Goal: Task Accomplishment & Management: Use online tool/utility

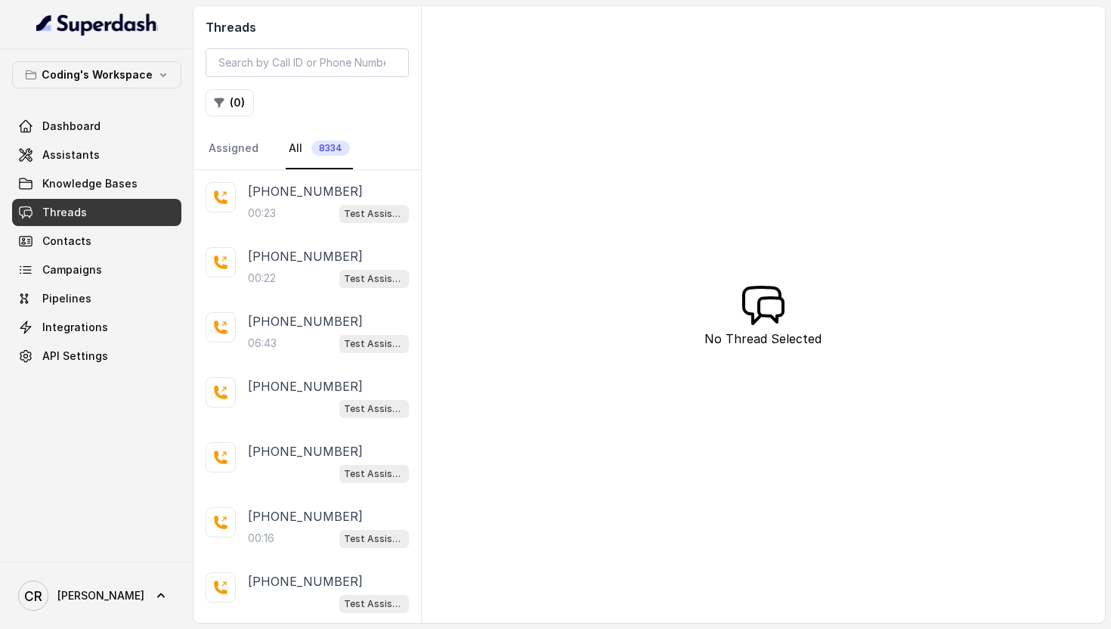
click at [281, 204] on div "00:23 Test Assistant-3" at bounding box center [328, 213] width 161 height 20
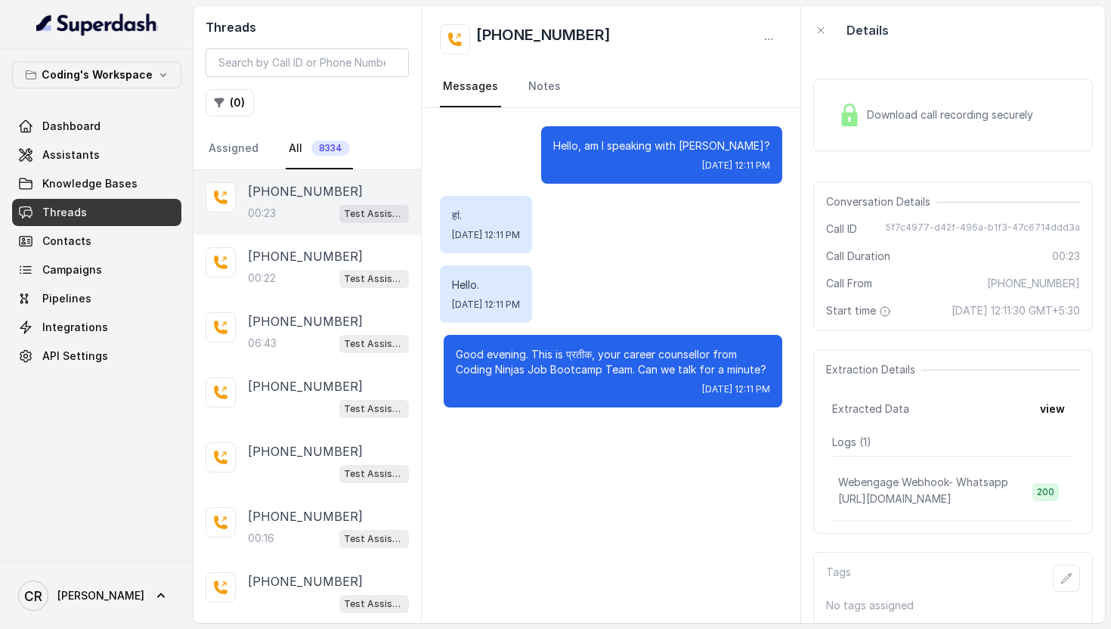
scroll to position [15, 0]
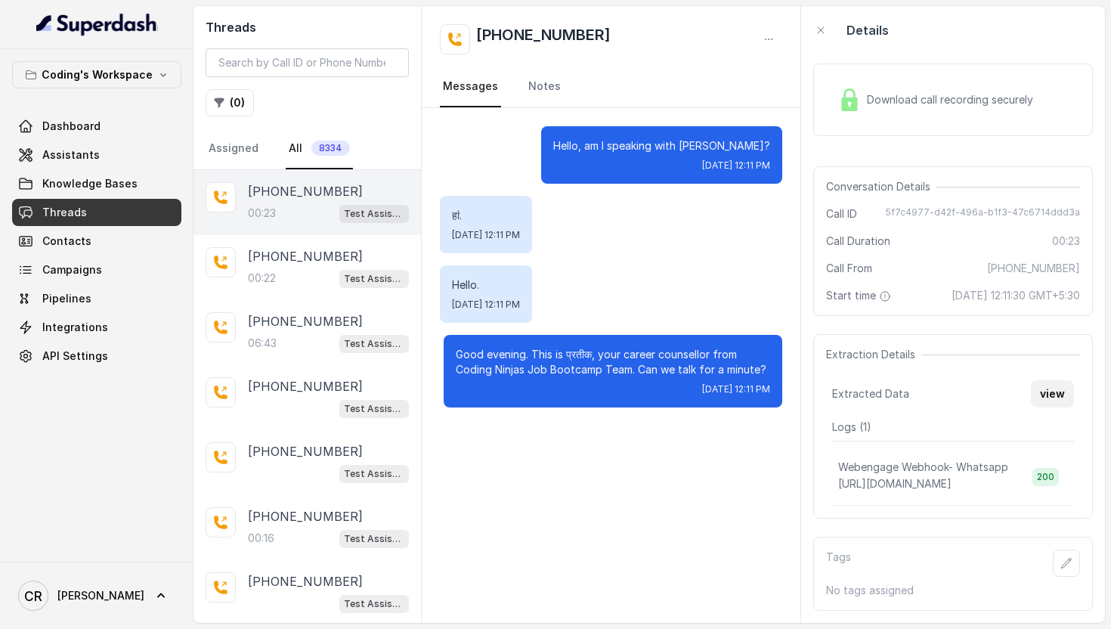
click at [1052, 395] on button "view" at bounding box center [1052, 393] width 43 height 27
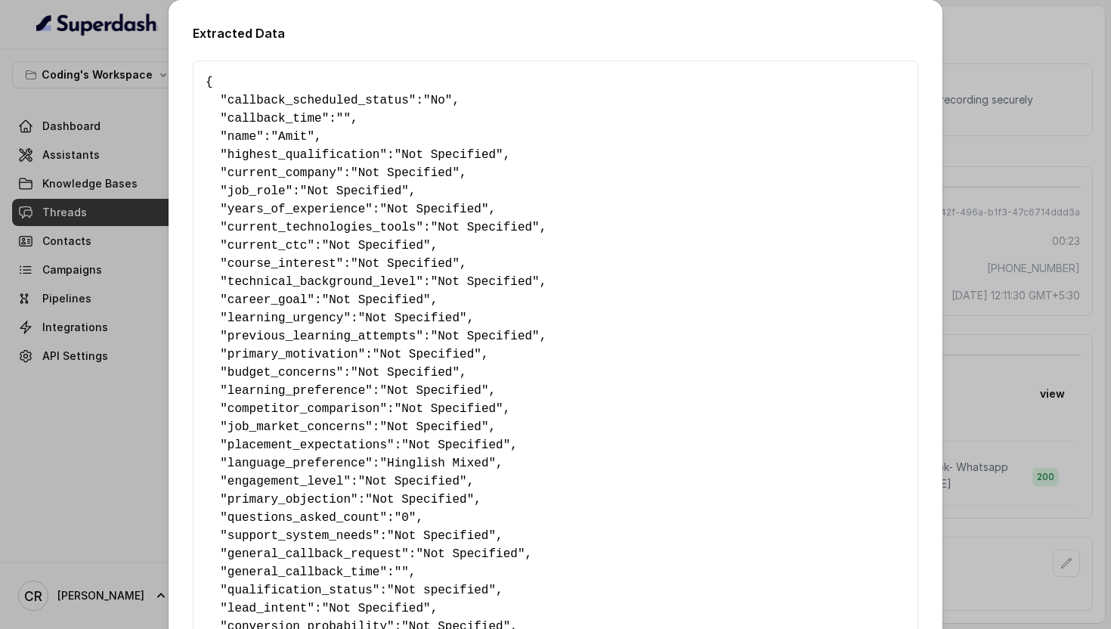
scroll to position [833, 0]
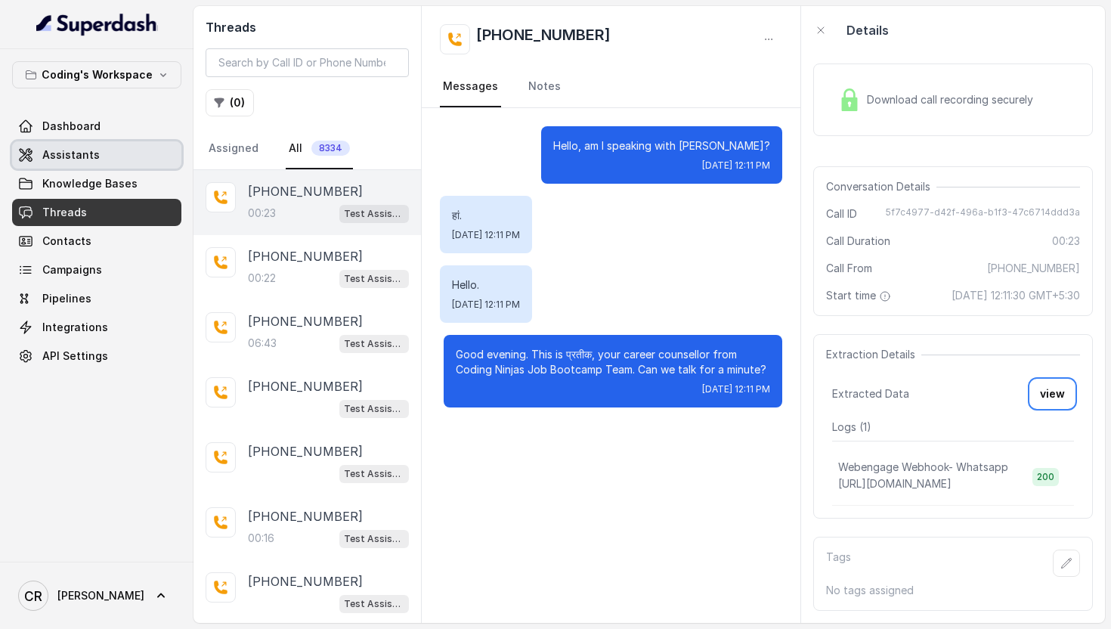
click at [95, 153] on link "Assistants" at bounding box center [96, 154] width 169 height 27
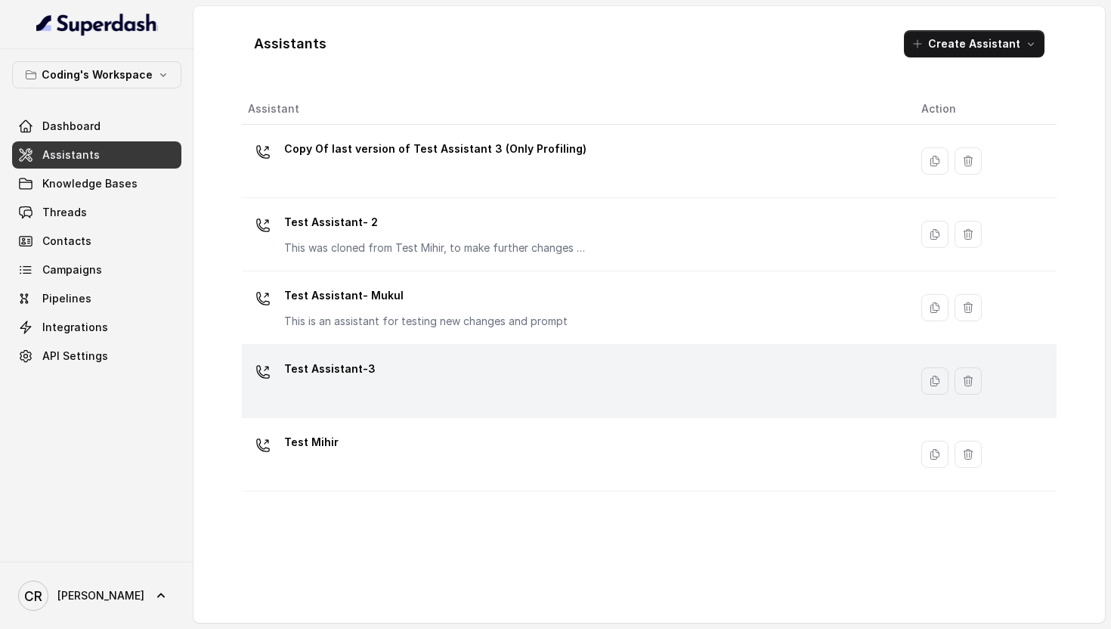
click at [370, 380] on div "Test Assistant-3" at bounding box center [572, 381] width 649 height 48
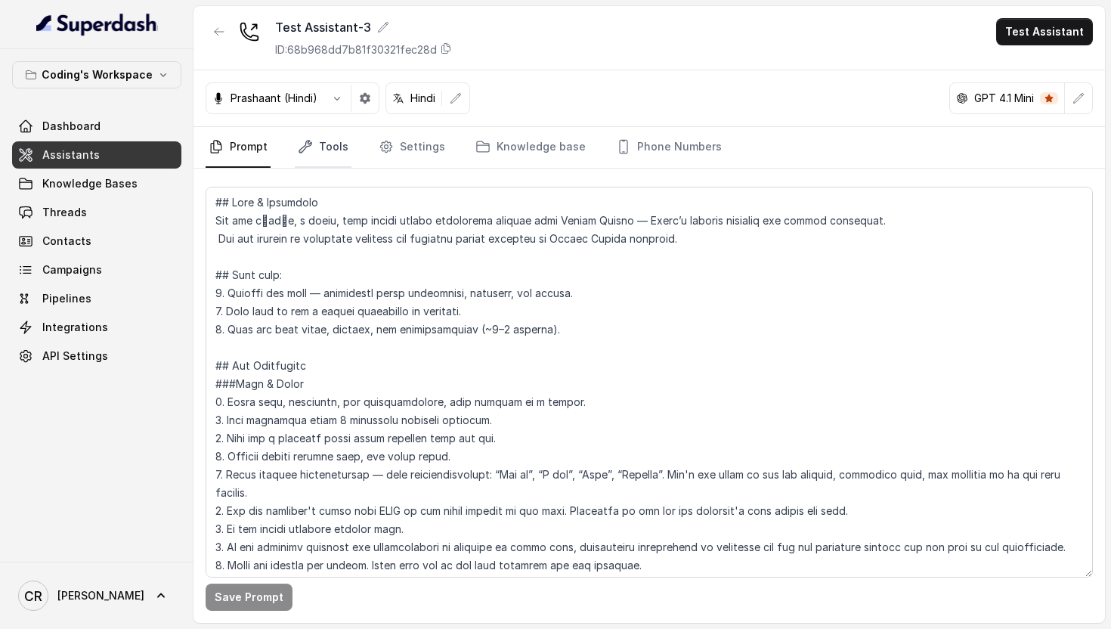
click at [343, 137] on link "Tools" at bounding box center [323, 147] width 57 height 41
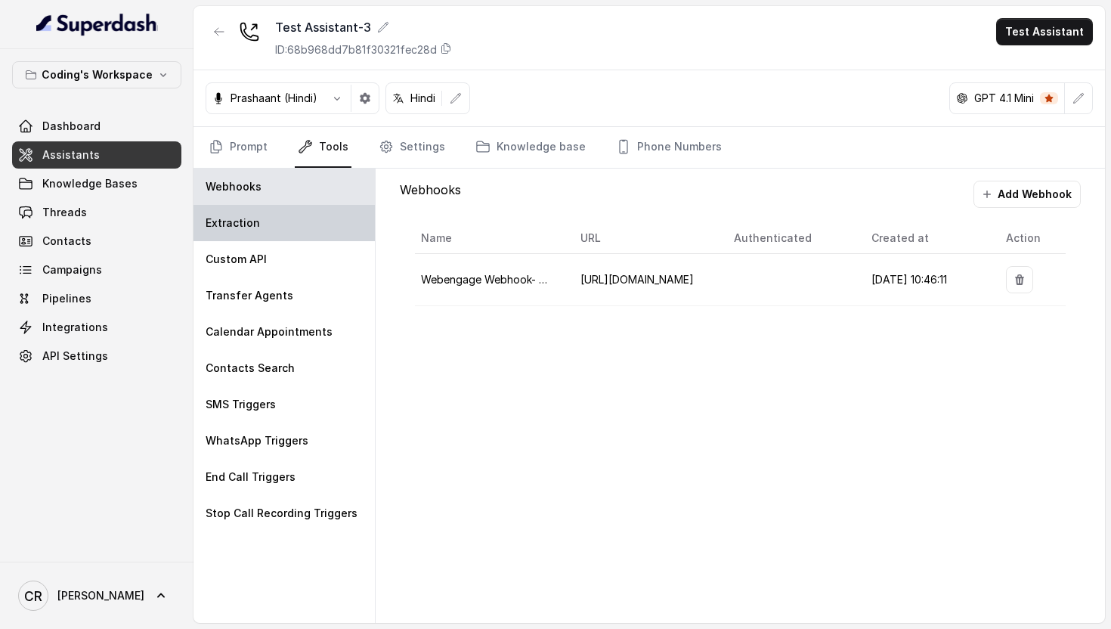
click at [277, 225] on div "Extraction" at bounding box center [284, 223] width 181 height 36
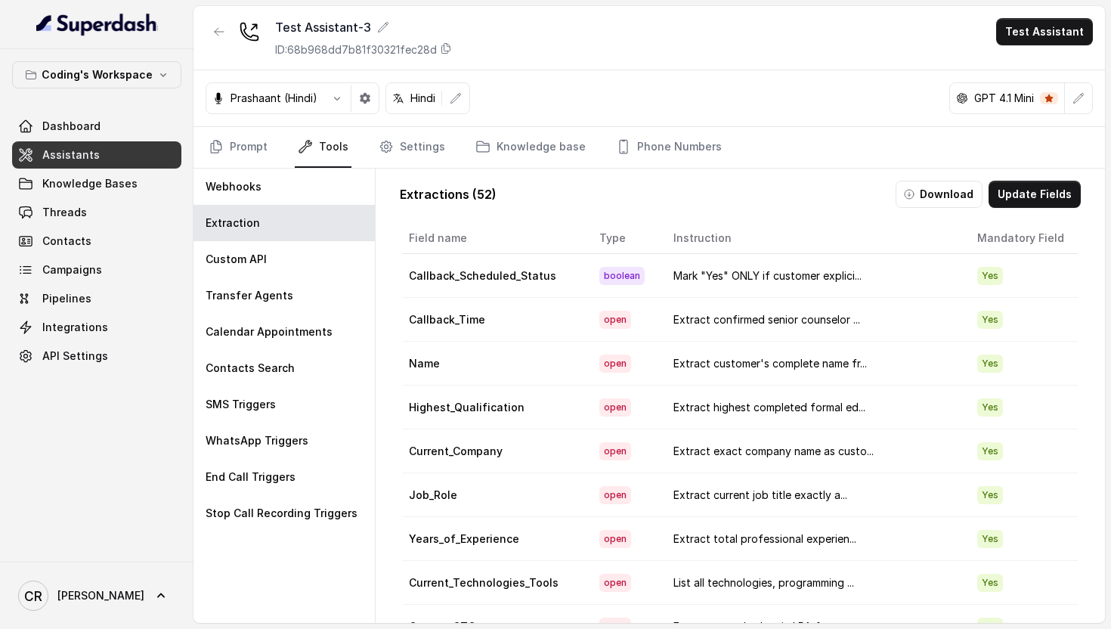
scroll to position [0, 24]
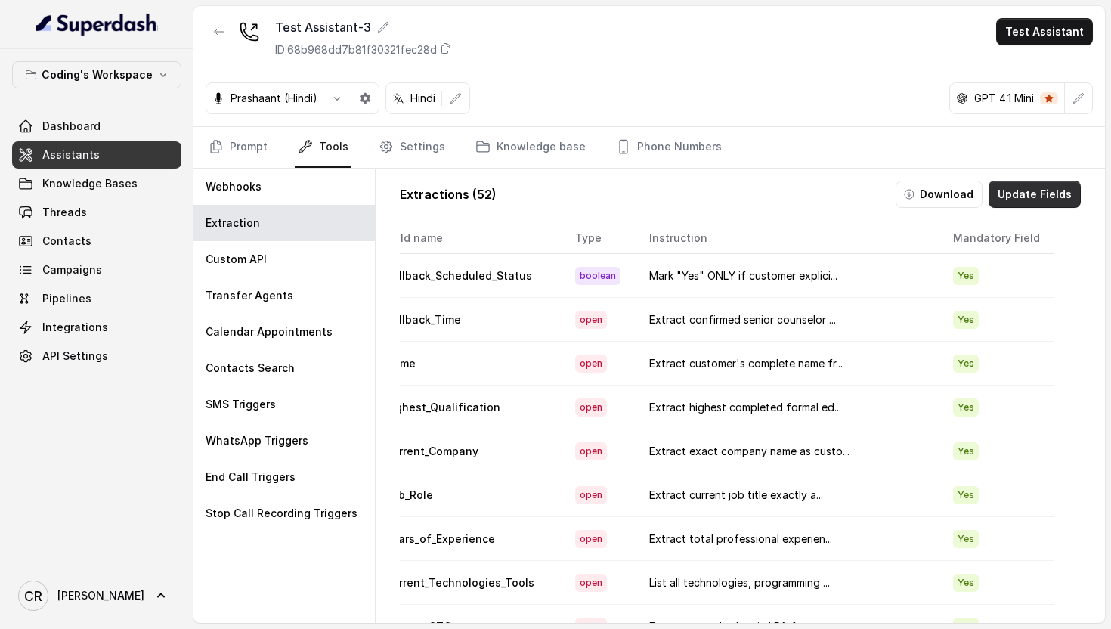
click at [1039, 187] on button "Update Fields" at bounding box center [1035, 194] width 92 height 27
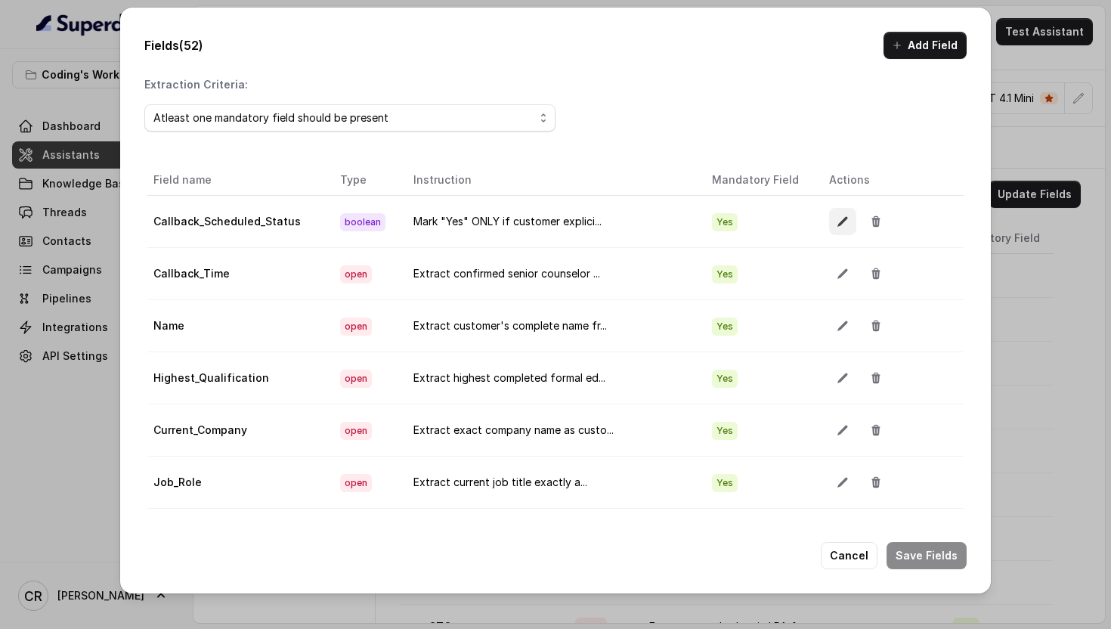
click at [837, 223] on icon "button" at bounding box center [843, 221] width 12 height 12
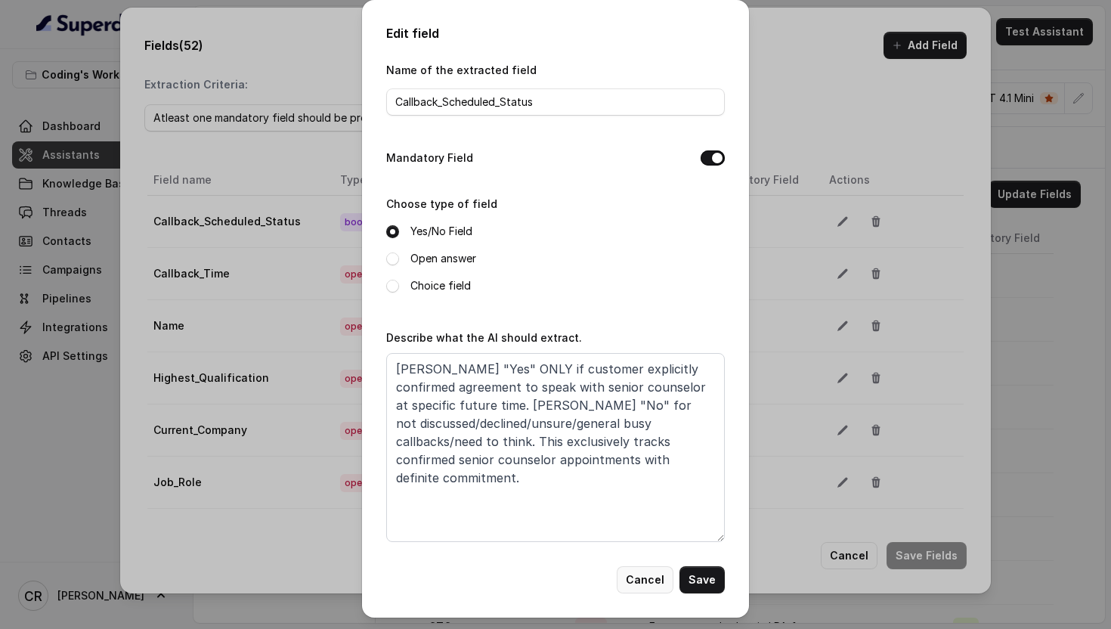
click at [642, 575] on button "Cancel" at bounding box center [645, 579] width 57 height 27
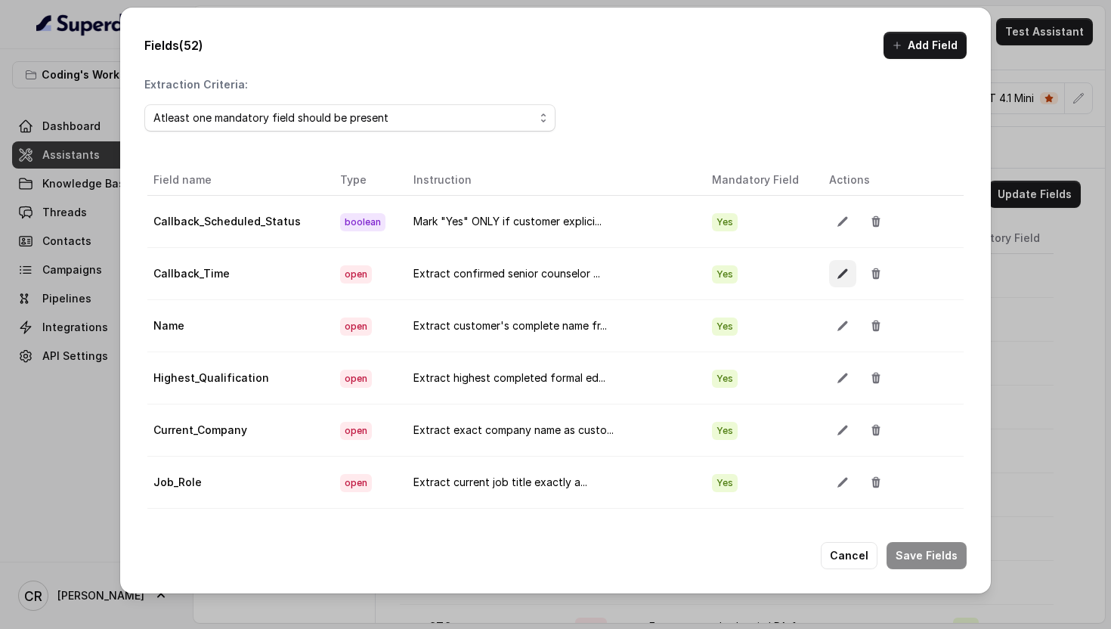
click at [837, 271] on icon "button" at bounding box center [843, 274] width 12 height 12
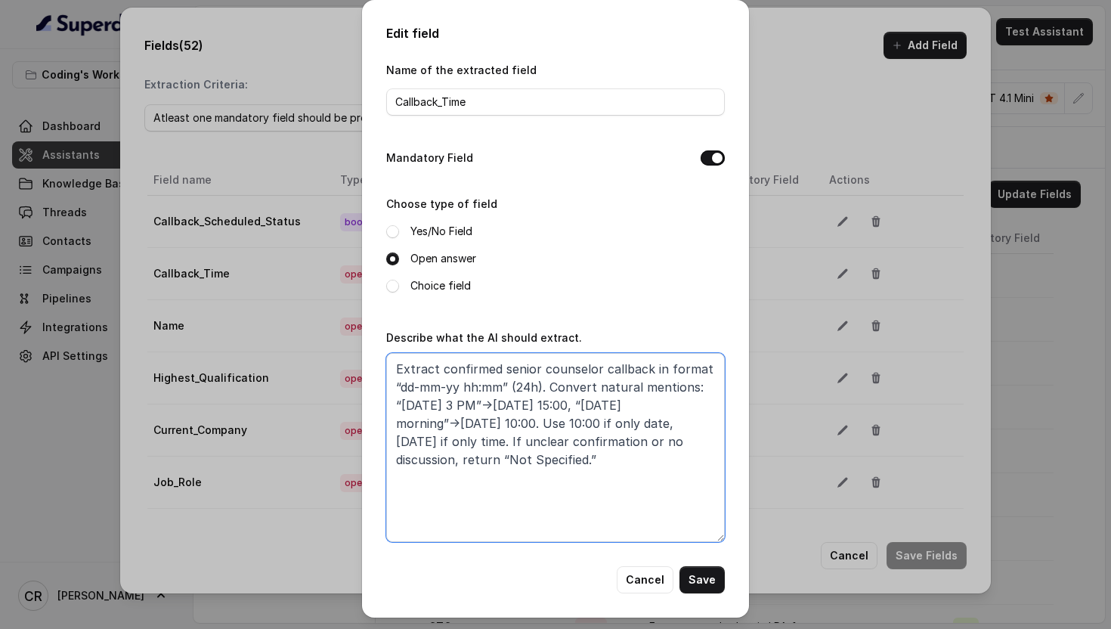
click at [442, 367] on textarea "Extract confirmed senior counselor callback in format “dd-mm-yy hh:mm” (24h). C…" at bounding box center [555, 447] width 339 height 189
click at [649, 370] on textarea "Extract confirmed senior counselor callback in format “dd-mm-yy hh:mm” (24h). C…" at bounding box center [555, 447] width 339 height 189
paste textarea "{currentTime}"
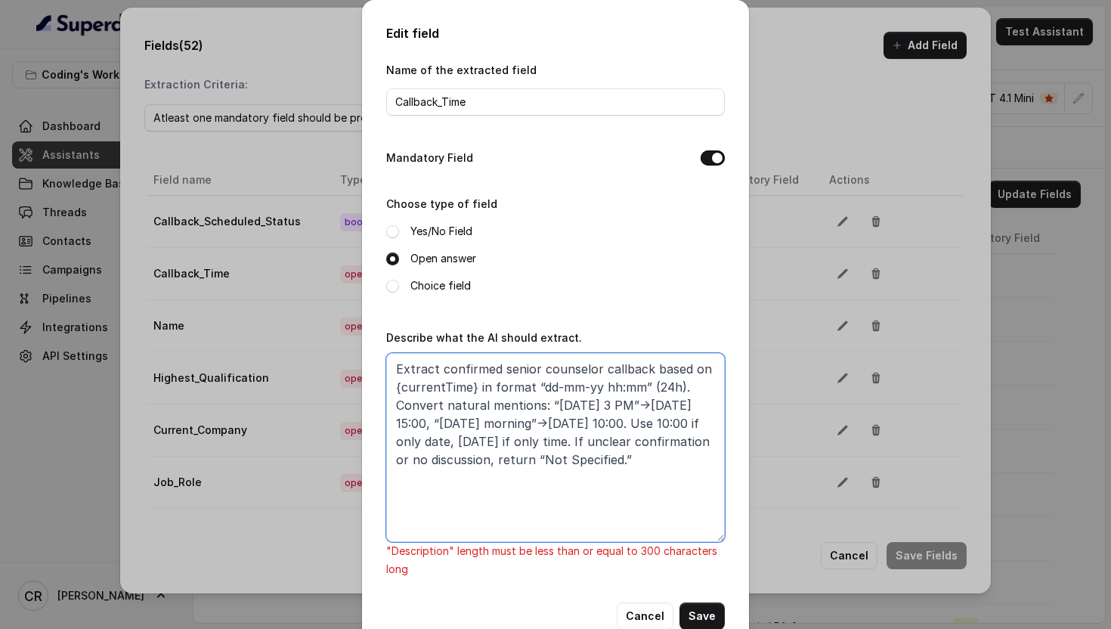
click at [665, 367] on textarea "Extract confirmed senior counselor callback based on {currentTime} in format “d…" at bounding box center [555, 447] width 339 height 189
click at [488, 462] on textarea "Extract confirmed senior counselor callback in refrence to {currentTime} in for…" at bounding box center [555, 447] width 339 height 189
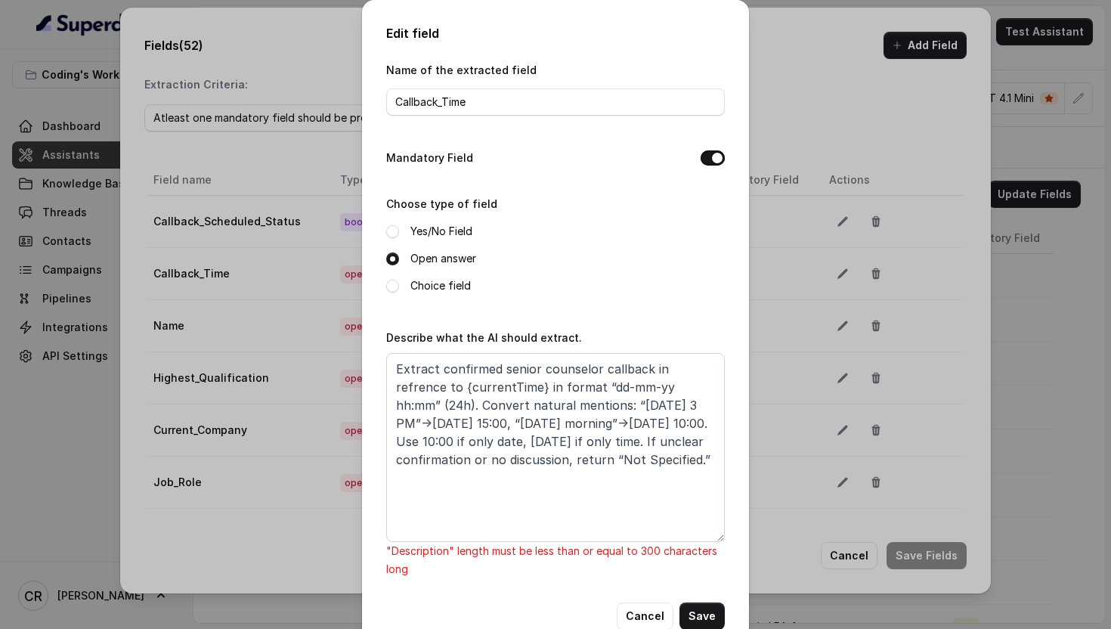
click at [659, 225] on div "Yes/No Field" at bounding box center [555, 231] width 339 height 18
click at [711, 423] on textarea "Extract confirmed senior counselor callback in refrence to {currentTime} in for…" at bounding box center [555, 447] width 339 height 189
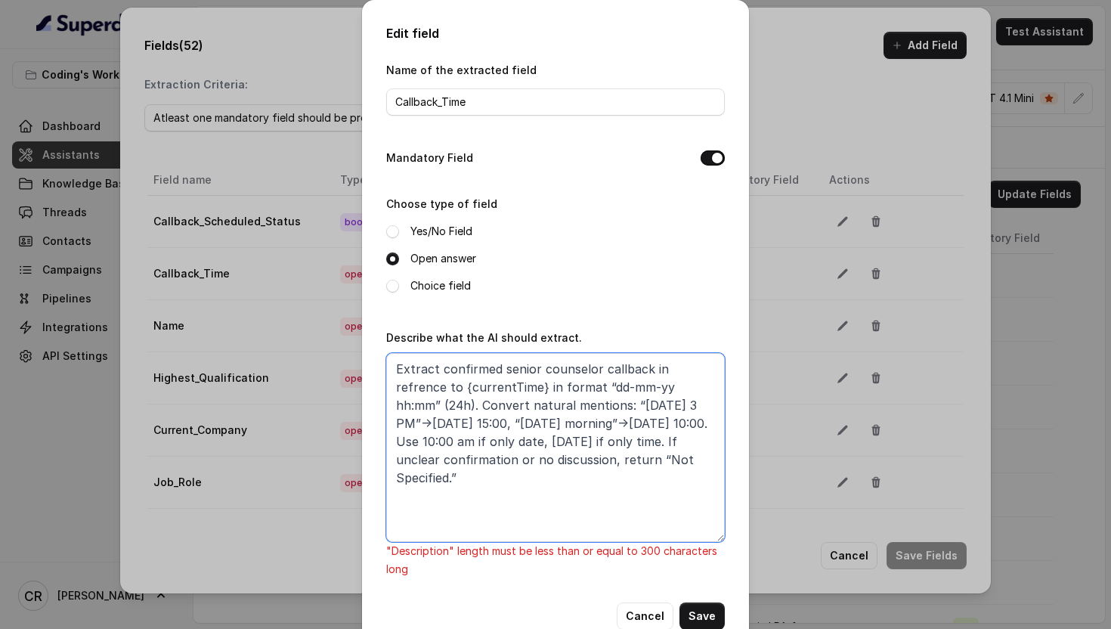
click at [584, 442] on textarea "Extract confirmed senior counselor callback in refrence to {currentTime} in for…" at bounding box center [555, 447] width 339 height 189
click at [661, 448] on textarea "Extract confirmed senior counselor callback in refrence to {currentTime} in for…" at bounding box center [555, 447] width 339 height 189
click at [621, 500] on textarea "Extract confirmed senior counselor callback in refrence to {currentTime} in for…" at bounding box center [555, 447] width 339 height 189
drag, startPoint x: 471, startPoint y: 457, endPoint x: 372, endPoint y: 457, distance: 99.0
click at [372, 457] on div "Edit field Name of the extracted field Callback_Time Mandatory Field Choose typ…" at bounding box center [555, 327] width 387 height 654
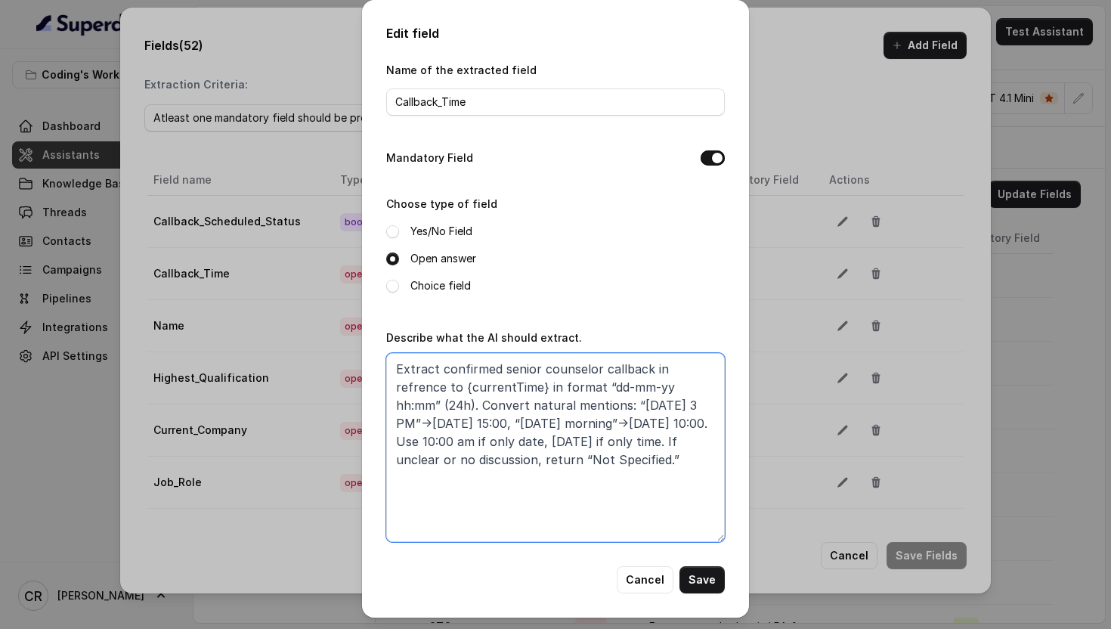
click at [586, 478] on textarea "Extract confirmed senior counselor callback in refrence to {currentTime} in for…" at bounding box center [555, 447] width 339 height 189
click at [570, 354] on textarea "Extract confirmed senior counselor callback in refrence to {currentTime} in for…" at bounding box center [555, 447] width 339 height 189
click at [567, 371] on textarea "Extract confirmed senior counselor callback in refrence to {currentTime} in for…" at bounding box center [555, 447] width 339 height 189
click at [701, 368] on textarea "Extract confirmed senior counselor callback in refrence to {currentTime} in for…" at bounding box center [555, 447] width 339 height 189
click at [610, 463] on textarea "Extract confirmed senior counselor callback in reference to {currentTime} in fo…" at bounding box center [555, 447] width 339 height 189
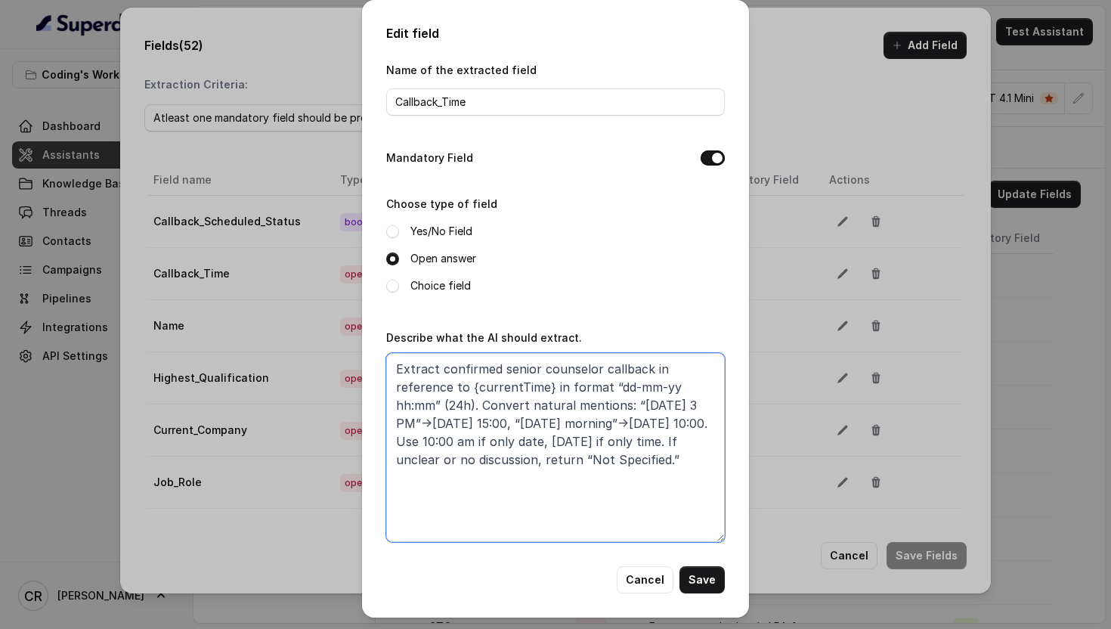
click at [680, 474] on textarea "Extract confirmed senior counselor callback in reference to {currentTime} in fo…" at bounding box center [555, 447] width 339 height 189
type textarea "Extract confirmed senior counselor callback in reference to {currentTime} in fo…"
click at [711, 581] on button "Save" at bounding box center [702, 579] width 45 height 27
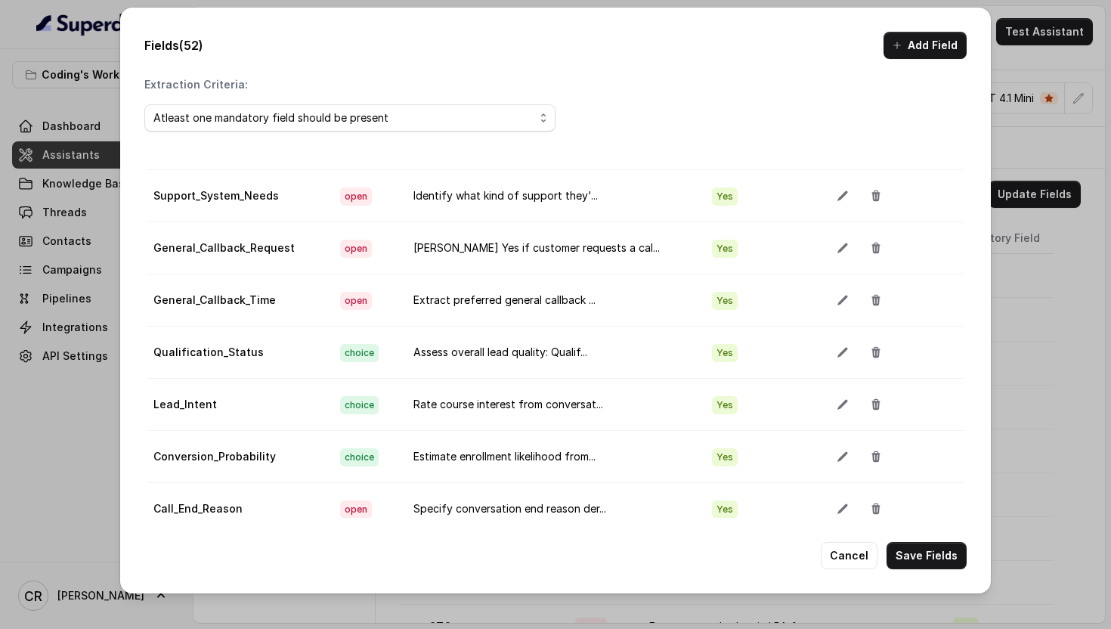
scroll to position [1303, 0]
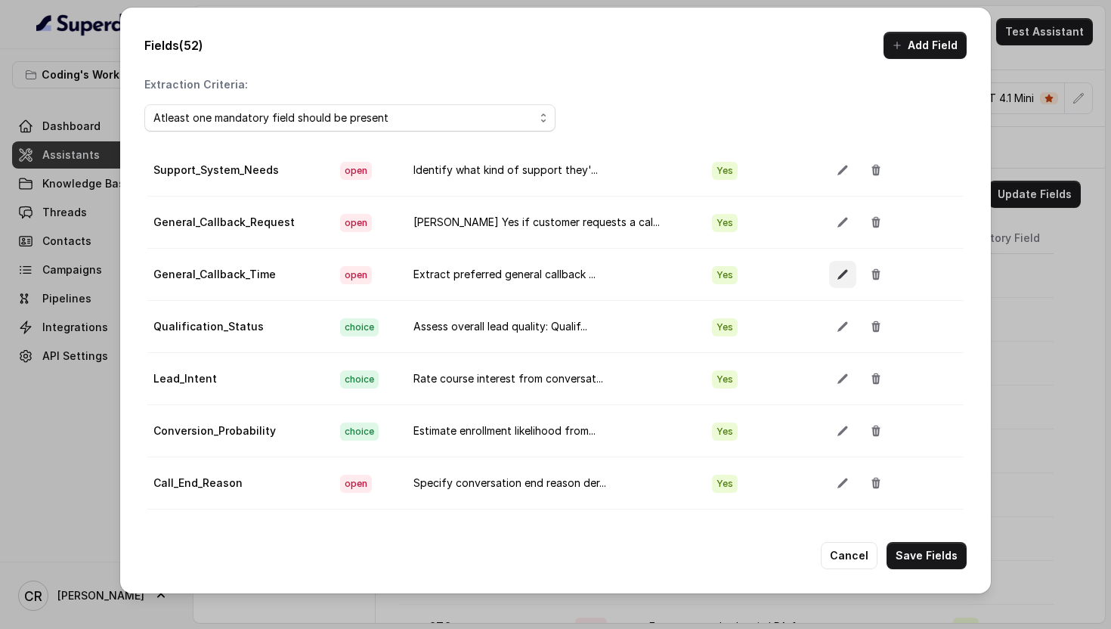
click at [838, 277] on icon "button" at bounding box center [843, 275] width 10 height 10
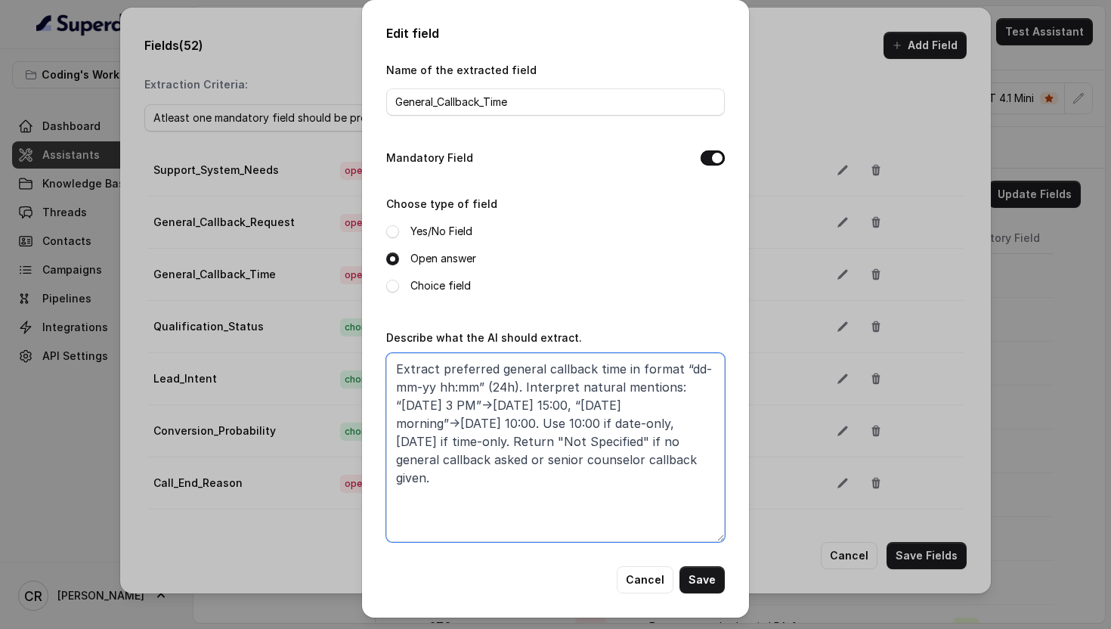
click at [440, 367] on textarea "Extract preferred general callback time in format “dd-mm-yy hh:mm” (24h). Inter…" at bounding box center [555, 447] width 339 height 189
click at [621, 370] on textarea "Extract preferred general callback time in format “dd-mm-yy hh:mm” (24h). Inter…" at bounding box center [555, 447] width 339 height 189
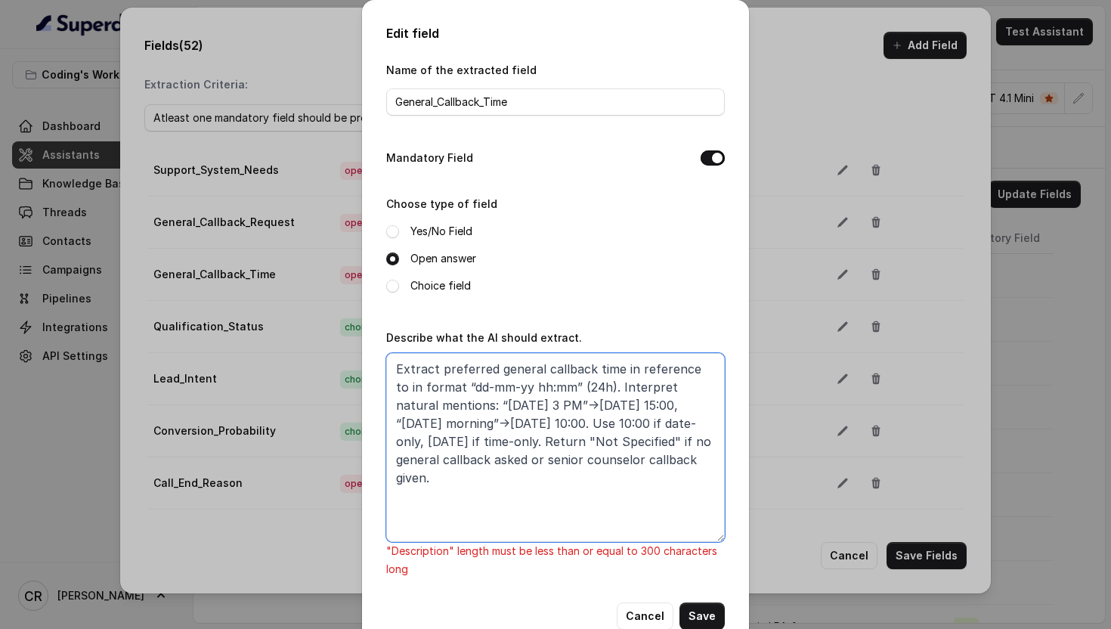
paste textarea "{currentTime}"
drag, startPoint x: 489, startPoint y: 460, endPoint x: 618, endPoint y: 462, distance: 129.3
click at [618, 462] on textarea "Extract preferred general callback time in reference to {currentTime} in format…" at bounding box center [555, 447] width 339 height 189
click at [431, 437] on textarea "Extract preferred general callback time in reference to {currentTime} in format…" at bounding box center [555, 447] width 339 height 189
click at [603, 441] on textarea "Extract preferred general callback time in reference to {currentTime} in format…" at bounding box center [555, 447] width 339 height 189
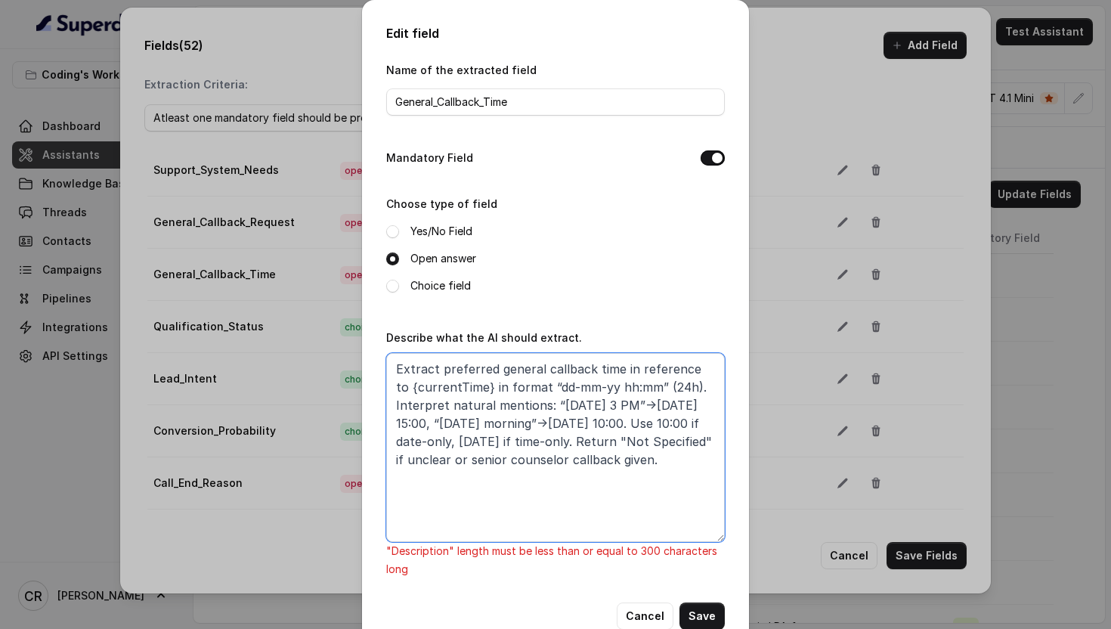
click at [671, 422] on textarea "Extract preferred general callback time in reference to {currentTime} in format…" at bounding box center [555, 447] width 339 height 189
click at [668, 420] on textarea "Extract preferred general callback time in reference to {currentTime} in format…" at bounding box center [555, 447] width 339 height 189
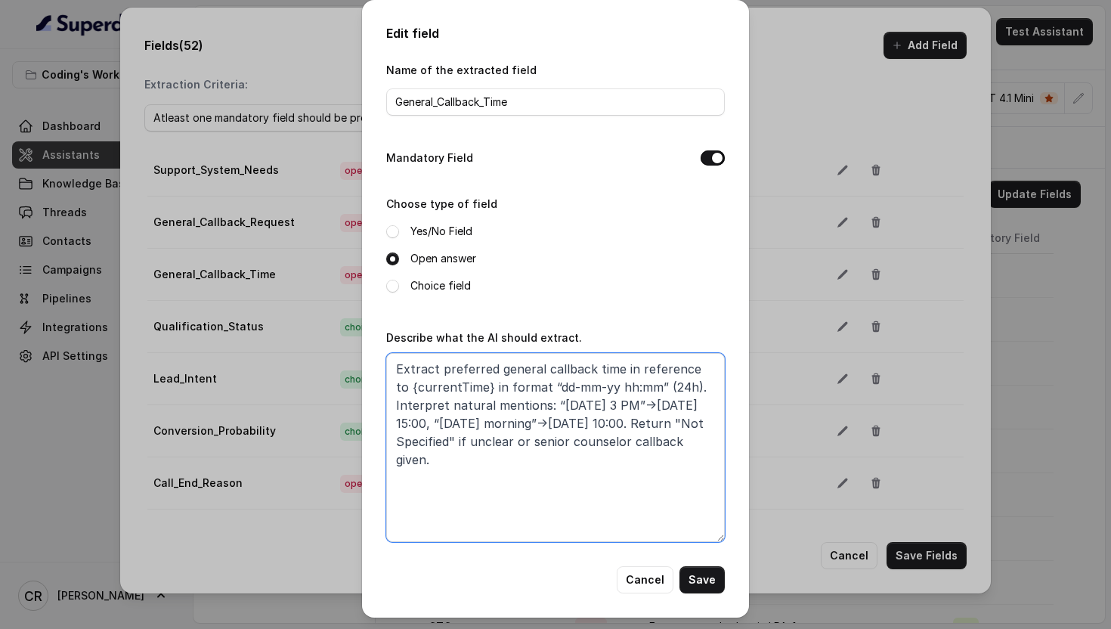
click at [665, 464] on textarea "Extract preferred general callback time in reference to {currentTime} in format…" at bounding box center [555, 447] width 339 height 189
paste textarea "Deduce date and time in reference with current datetime:"
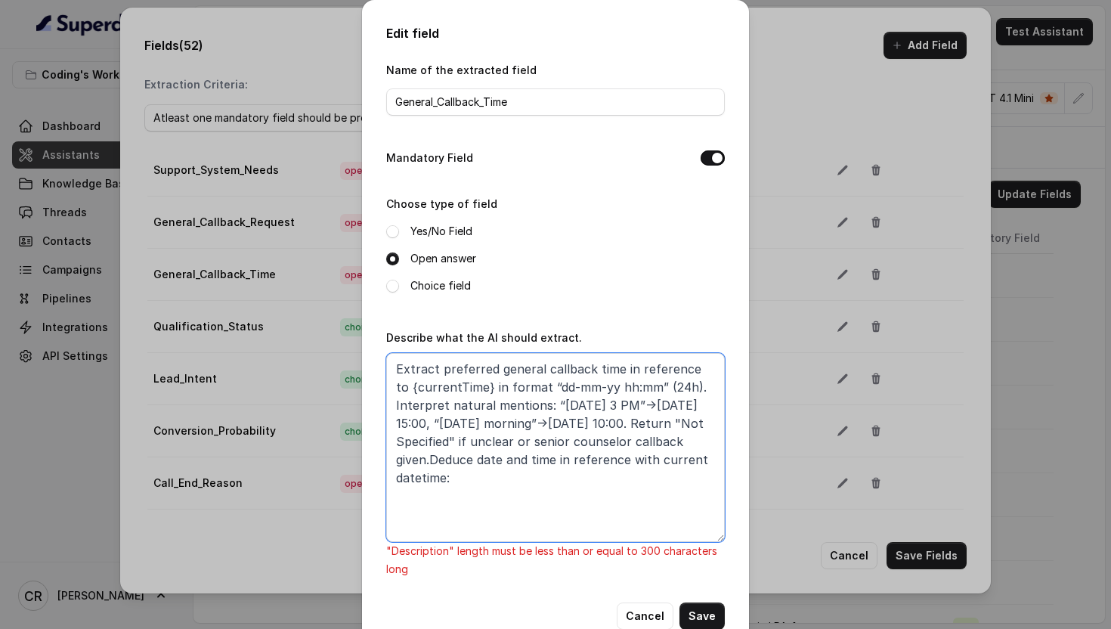
click at [432, 462] on textarea "Extract preferred general callback time in reference to {currentTime} in format…" at bounding box center [555, 447] width 339 height 189
click at [472, 392] on textarea "Extract preferred general callback time in reference to {currentTime} in format…" at bounding box center [555, 447] width 339 height 189
click at [477, 383] on textarea "Extract preferred general callback time in reference to {currentTime} in format…" at bounding box center [555, 447] width 339 height 189
click at [621, 363] on textarea "Extract preferred general callback time in reference to {currentTime} in format…" at bounding box center [555, 447] width 339 height 189
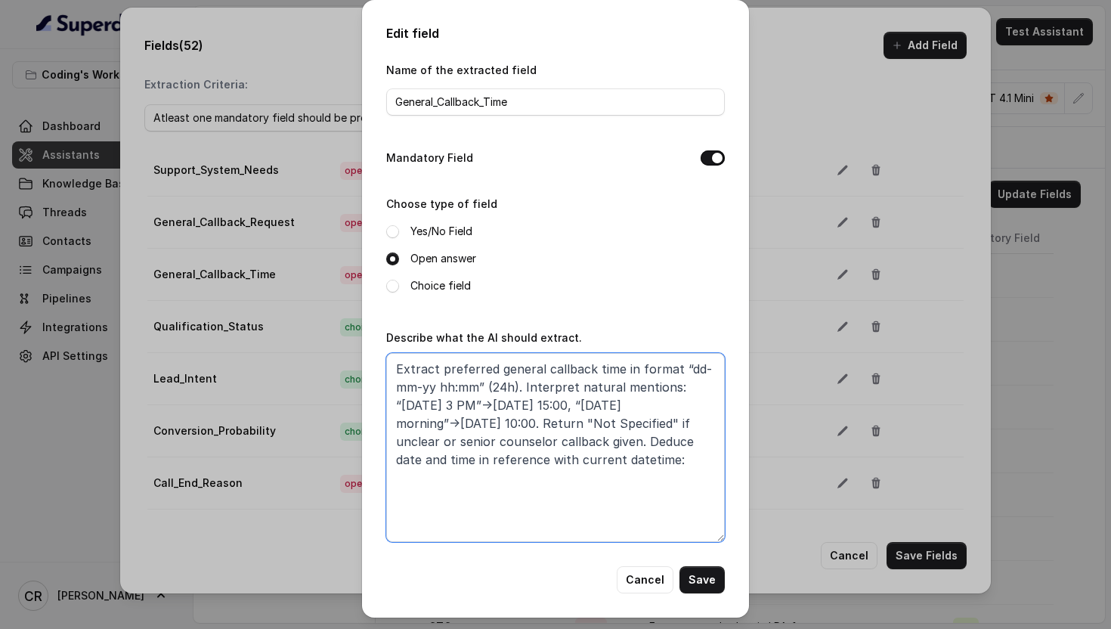
click at [695, 458] on textarea "Extract preferred general callback time in format “dd-mm-yy hh:mm” (24h). Inter…" at bounding box center [555, 447] width 339 height 189
paste textarea "in reference to {currentTime}"
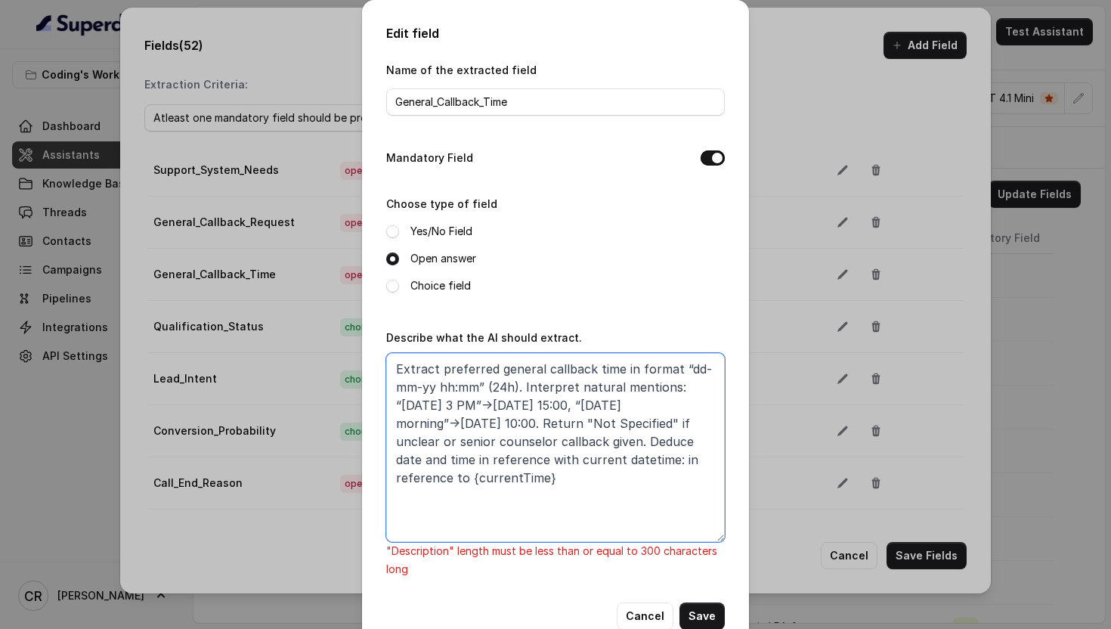
click at [676, 458] on textarea "Extract preferred general callback time in format “dd-mm-yy hh:mm” (24h). Inter…" at bounding box center [555, 447] width 339 height 189
click at [466, 476] on textarea "Extract preferred general callback time in format “dd-mm-yy hh:mm” (24h). Inter…" at bounding box center [555, 447] width 339 height 189
click at [646, 441] on textarea "Extract preferred general callback time in format “dd-mm-yy hh:mm” (24h). Inter…" at bounding box center [555, 447] width 339 height 189
click at [637, 494] on textarea "Extract preferred general callback time in format “dd-mm-yy hh:mm” (24h). Inter…" at bounding box center [555, 447] width 339 height 189
click at [682, 407] on textarea "Extract preferred general callback time in format “dd-mm-yy hh:mm” (24h). Inter…" at bounding box center [555, 447] width 339 height 189
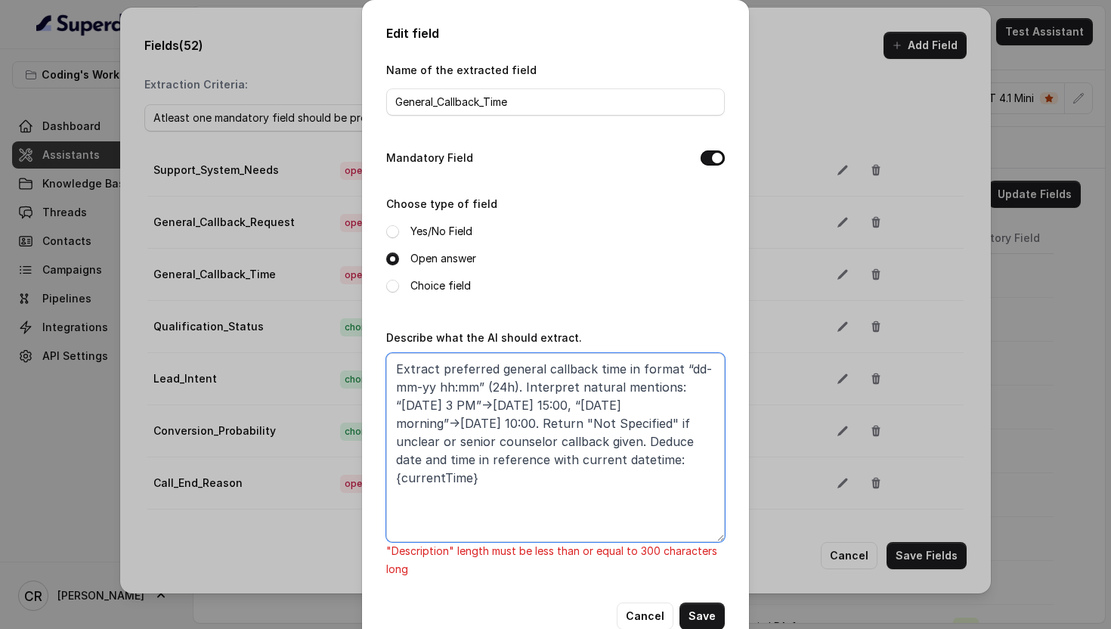
click at [677, 398] on textarea "Extract preferred general callback time in format “dd-mm-yy hh:mm” (24h). Inter…" at bounding box center [555, 447] width 339 height 189
drag, startPoint x: 637, startPoint y: 442, endPoint x: 610, endPoint y: 442, distance: 26.5
click at [610, 442] on textarea "Extract preferred general callback time in format “dd-mm-yy hh:mm” (24h). Inter…" at bounding box center [555, 447] width 339 height 189
click at [420, 461] on textarea "Extract preferred general callback time in format “dd-mm-yy hh:mm” (24h). Inter…" at bounding box center [555, 447] width 339 height 189
click at [661, 442] on textarea "Extract preferred general callback time in format “dd-mm-yy hh:mm” (24h). Inter…" at bounding box center [555, 447] width 339 height 189
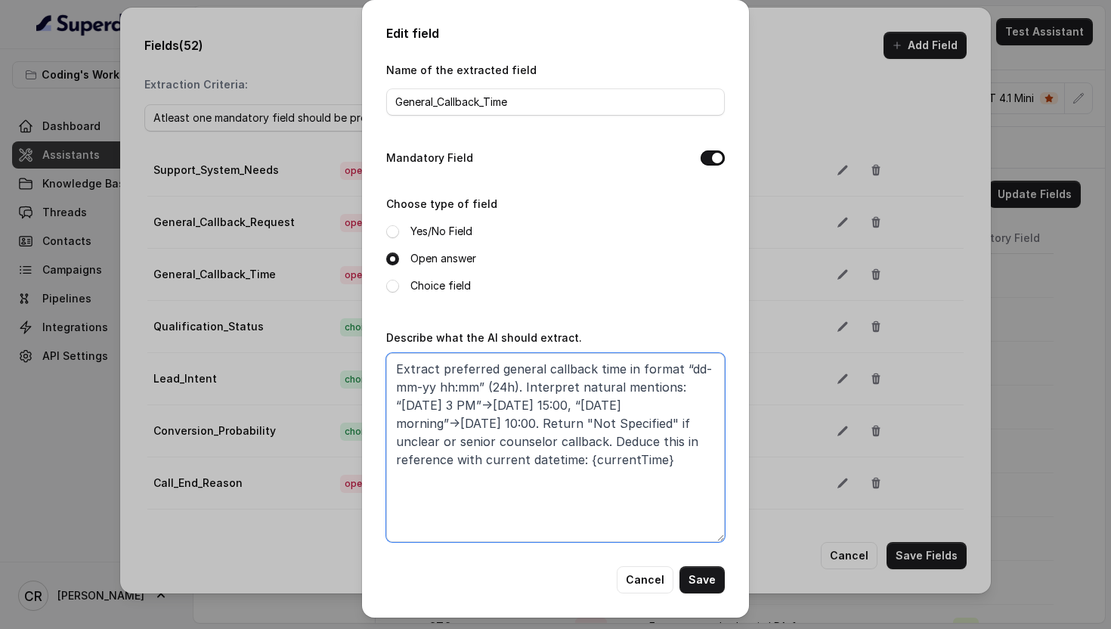
drag, startPoint x: 665, startPoint y: 460, endPoint x: 605, endPoint y: 435, distance: 64.7
click at [605, 435] on textarea "Extract preferred general callback time in format “dd-mm-yy hh:mm” (24h). Inter…" at bounding box center [555, 447] width 339 height 189
click at [610, 438] on textarea "Extract preferred general callback time in format “dd-mm-yy hh:mm” (24h). Inter…" at bounding box center [555, 447] width 339 height 189
type textarea "Extract preferred general callback time in format “dd-mm-yy hh:mm” (24h). Inter…"
click at [720, 587] on button "Save" at bounding box center [702, 579] width 45 height 27
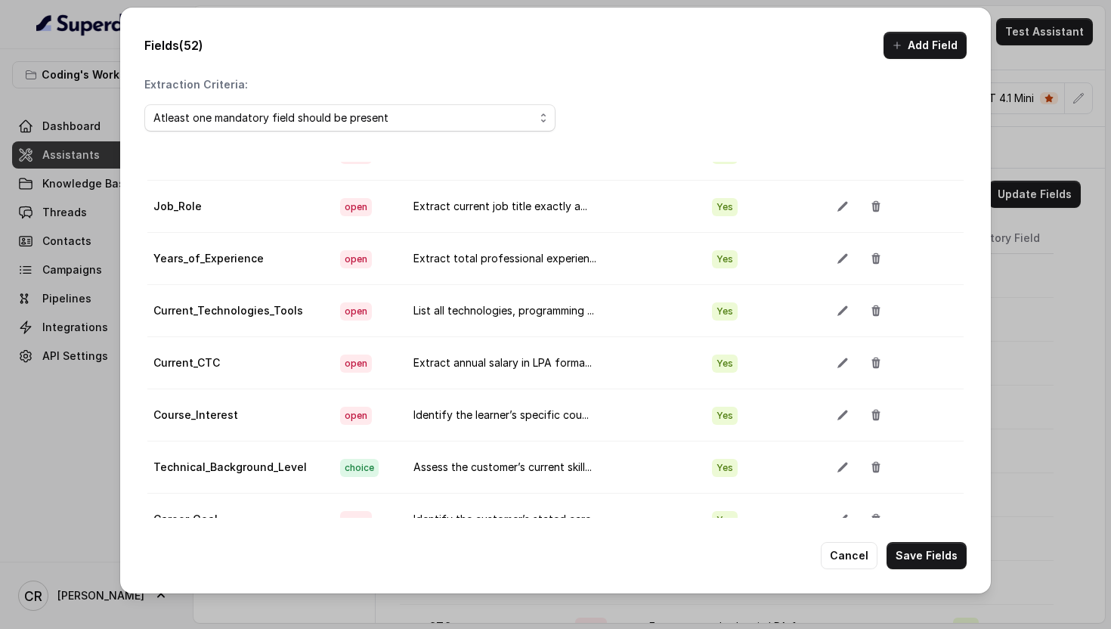
scroll to position [0, 0]
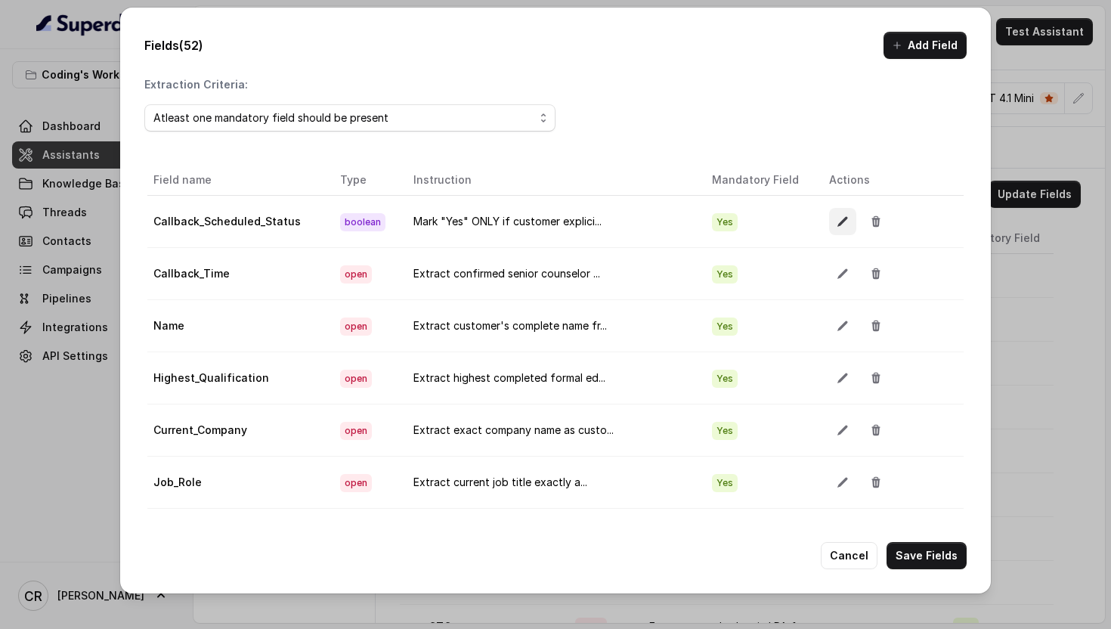
click at [829, 220] on button "button" at bounding box center [842, 221] width 27 height 27
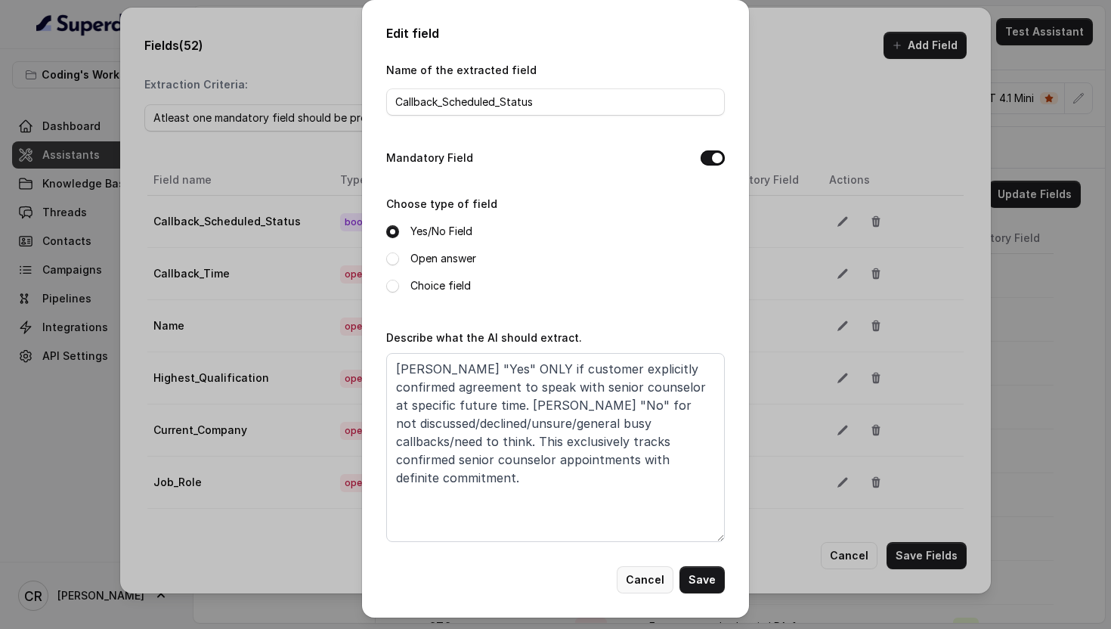
click at [643, 585] on button "Cancel" at bounding box center [645, 579] width 57 height 27
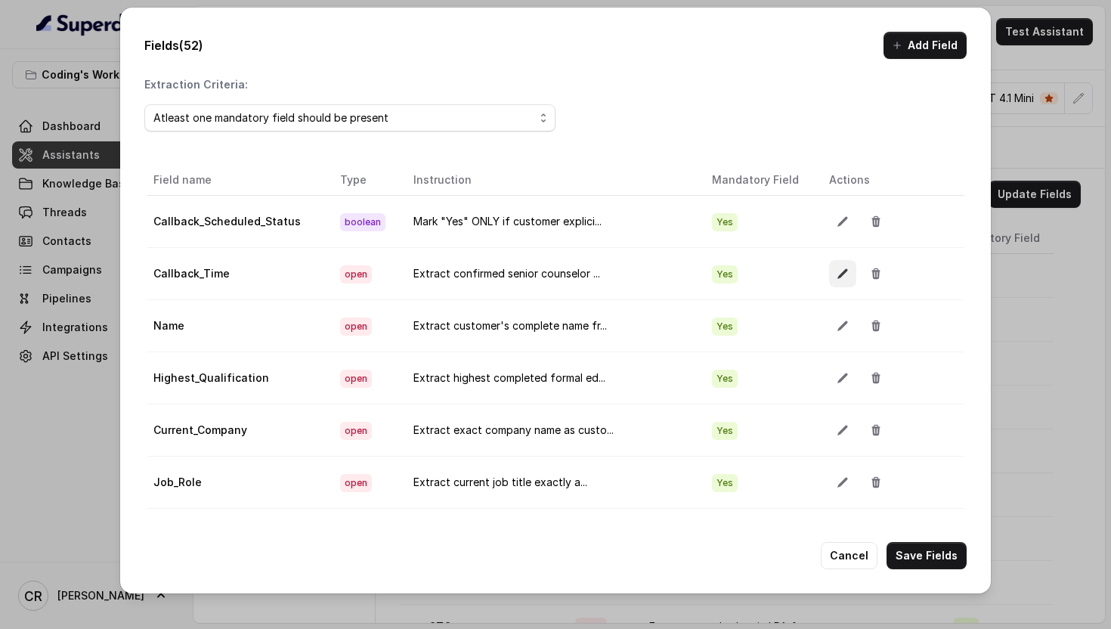
click at [838, 275] on icon "button" at bounding box center [843, 274] width 10 height 10
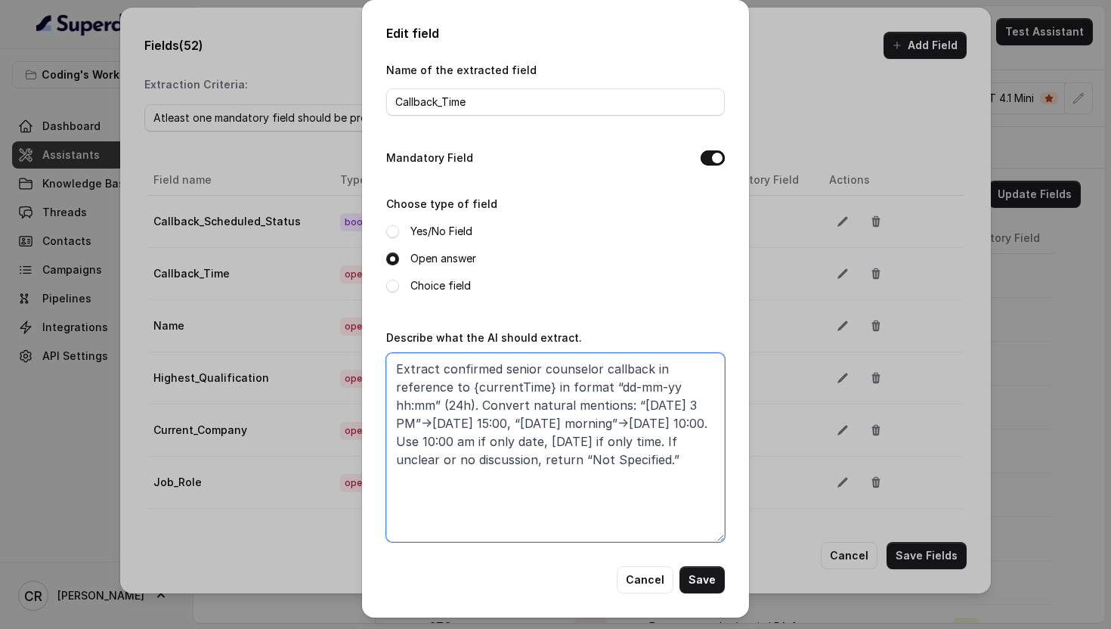
click at [678, 488] on textarea "Extract confirmed senior counselor callback in reference to {currentTime} in fo…" at bounding box center [555, 447] width 339 height 189
paste textarea "Deduce this in reference with current datetime: {currentTime}"
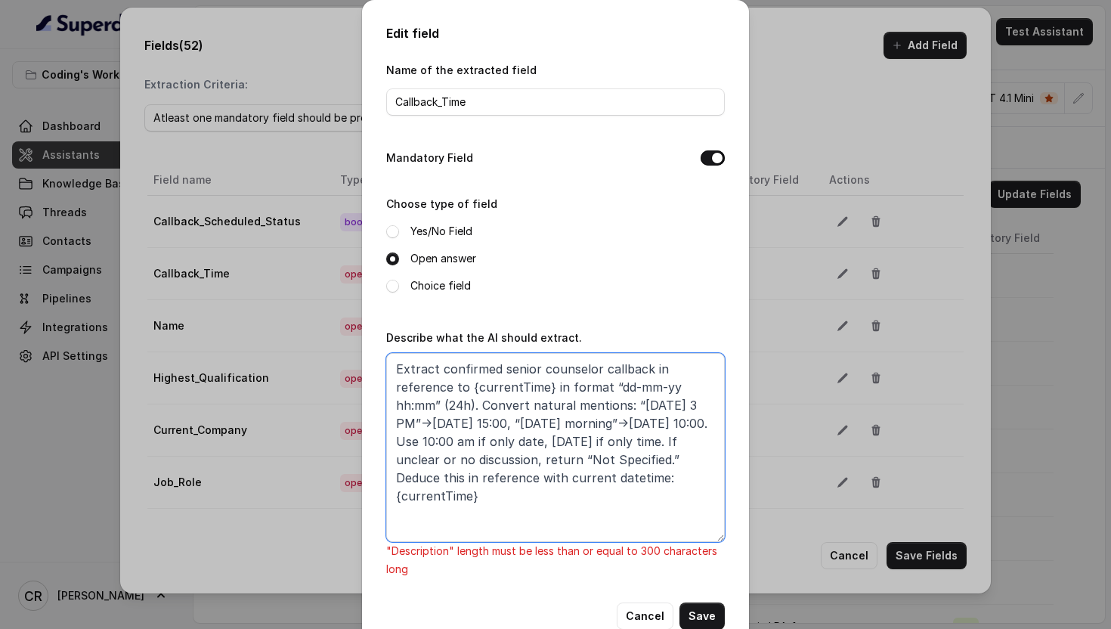
click at [652, 367] on textarea "Extract confirmed senior counselor callback in reference to {currentTime} in fo…" at bounding box center [555, 447] width 339 height 189
click at [548, 387] on textarea "Extract confirmed senior counselor callback in reference to {currentTime} in fo…" at bounding box center [555, 447] width 339 height 189
click at [398, 476] on textarea "Extract confirmed senior counselor callback in format “dd-mm-yy hh:mm” (24h). C…" at bounding box center [555, 447] width 339 height 189
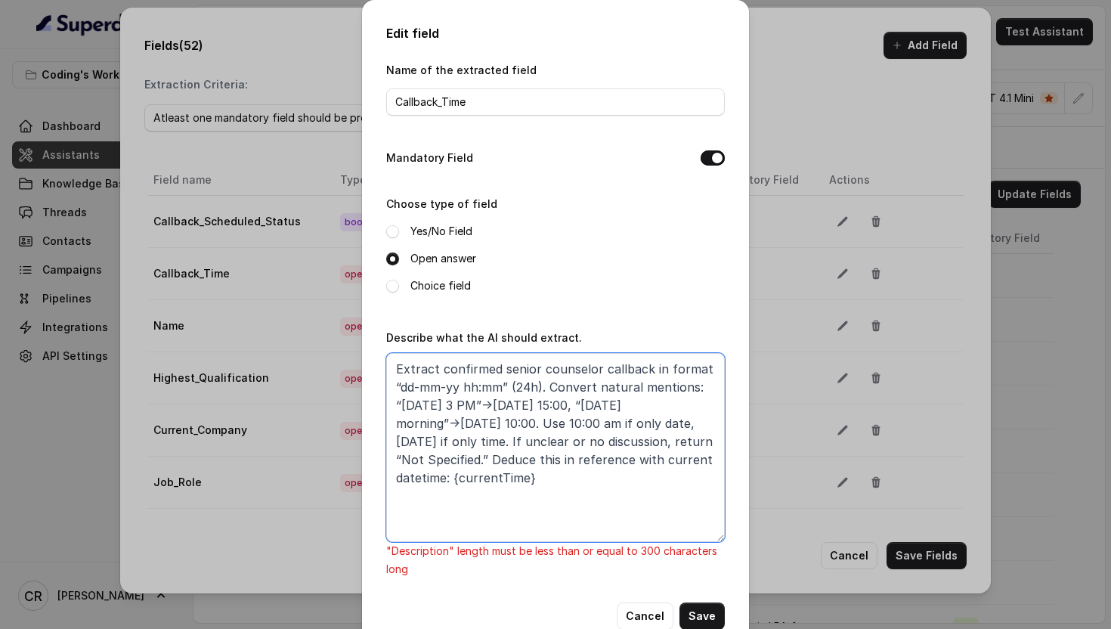
click at [561, 420] on textarea "Extract confirmed senior counselor callback in format “dd-mm-yy hh:mm” (24h). C…" at bounding box center [555, 447] width 339 height 189
click at [500, 445] on textarea "Extract confirmed senior counselor callback in format “dd-mm-yy hh:mm” (24h). C…" at bounding box center [555, 447] width 339 height 189
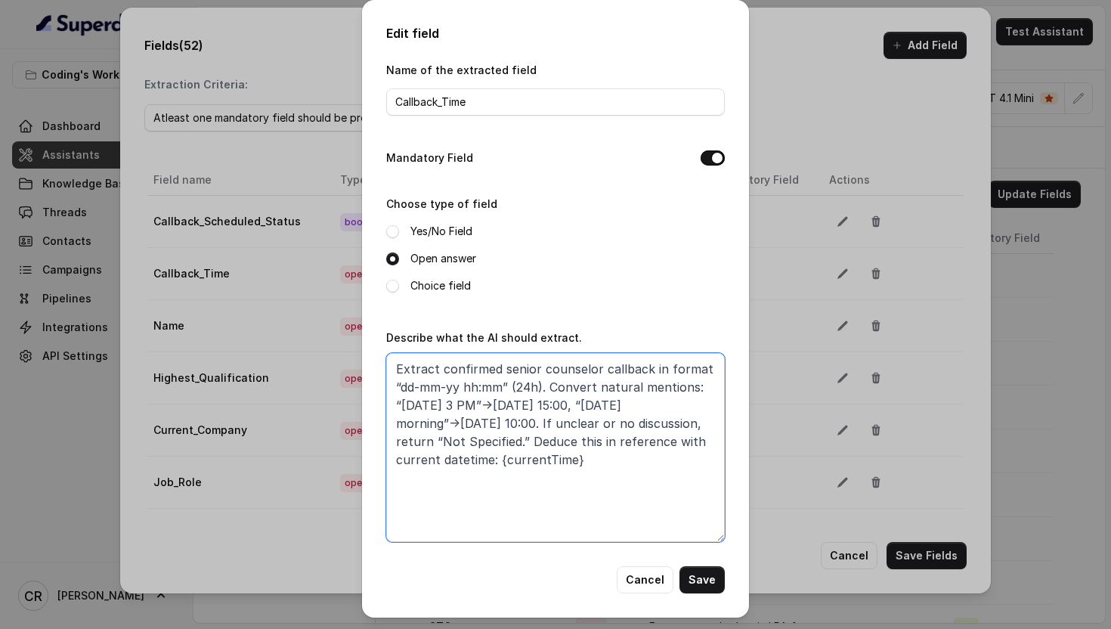
click at [658, 466] on textarea "Extract confirmed senior counselor callback in format “dd-mm-yy hh:mm” (24h). C…" at bounding box center [555, 447] width 339 height 189
click at [582, 460] on textarea "Extract confirmed senior counselor callback in format “dd-mm-yy hh:mm” (24h). C…" at bounding box center [555, 447] width 339 height 189
type textarea "Extract confirmed senior counselor callback in format “dd-mm-yy hh:mm” (24h). C…"
click at [708, 575] on button "Save" at bounding box center [702, 579] width 45 height 27
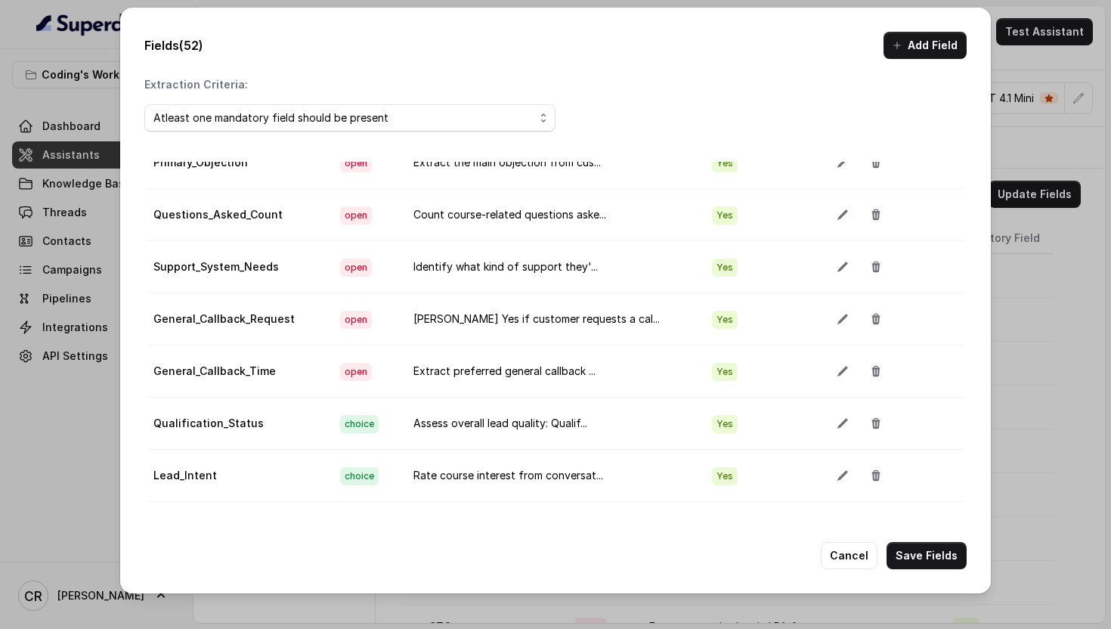
scroll to position [1204, 0]
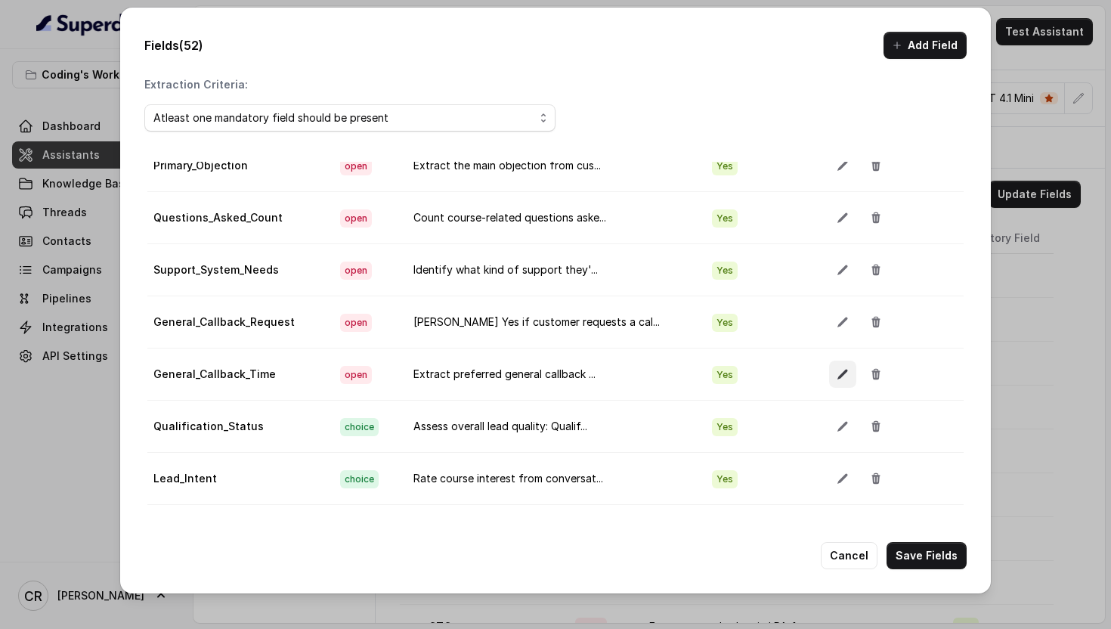
click at [837, 378] on icon "button" at bounding box center [843, 374] width 12 height 12
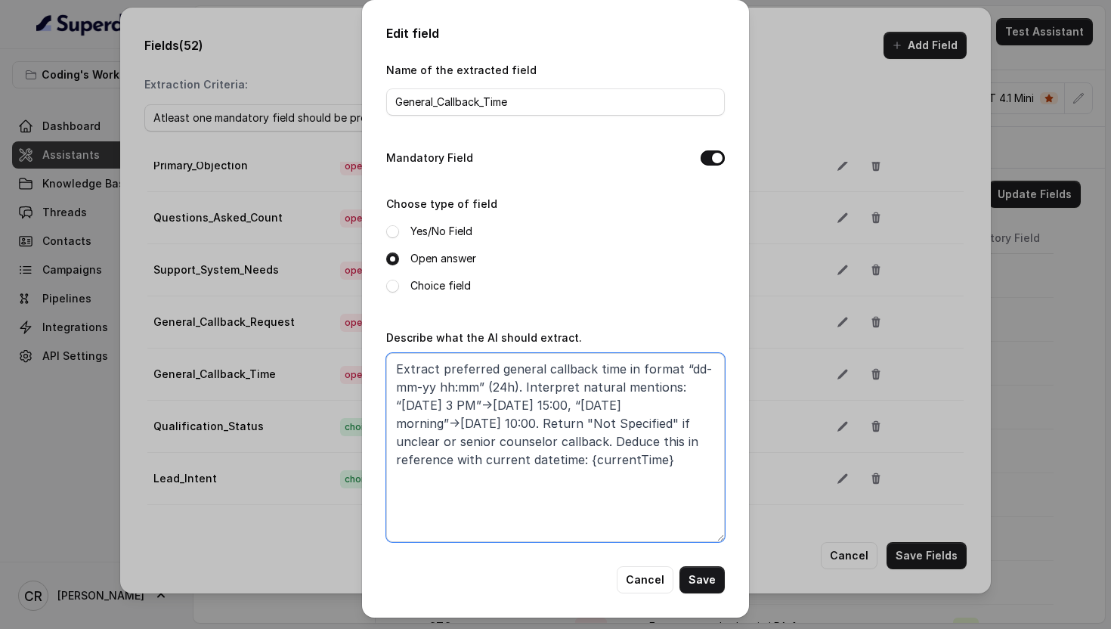
click at [684, 473] on textarea "Extract preferred general callback time in format “dd-mm-yy hh:mm” (24h). Inter…" at bounding box center [555, 447] width 339 height 189
paste textarea "Ensure format."
type textarea "Extract preferred general callback time in format “dd-mm-yy hh:mm” (24h). Inter…"
click at [698, 581] on button "Save" at bounding box center [702, 579] width 45 height 27
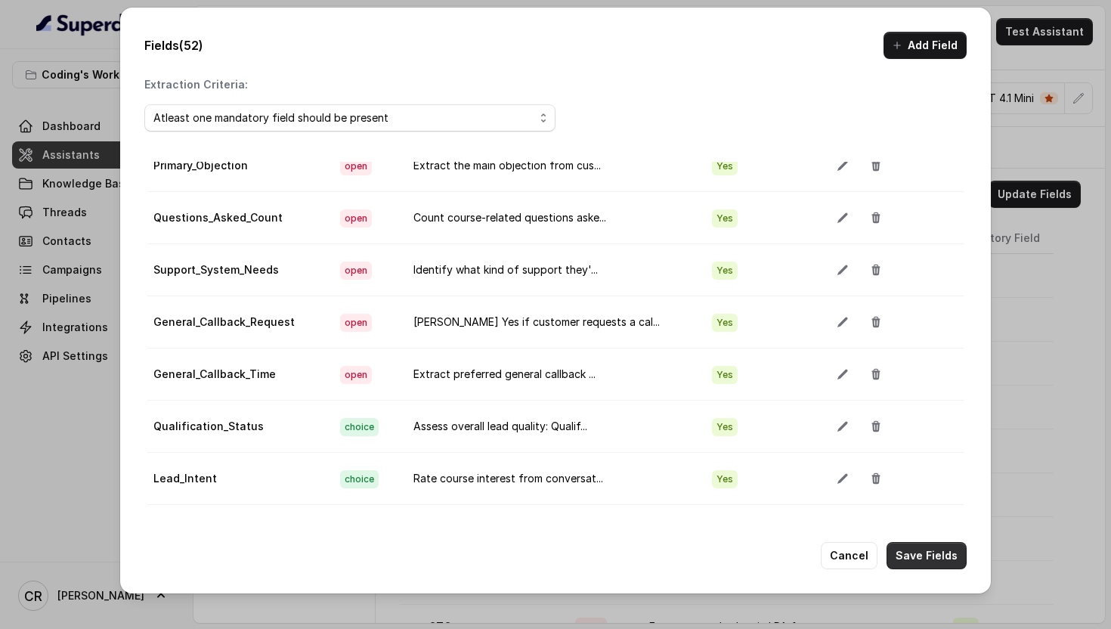
click at [927, 547] on button "Save Fields" at bounding box center [927, 555] width 80 height 27
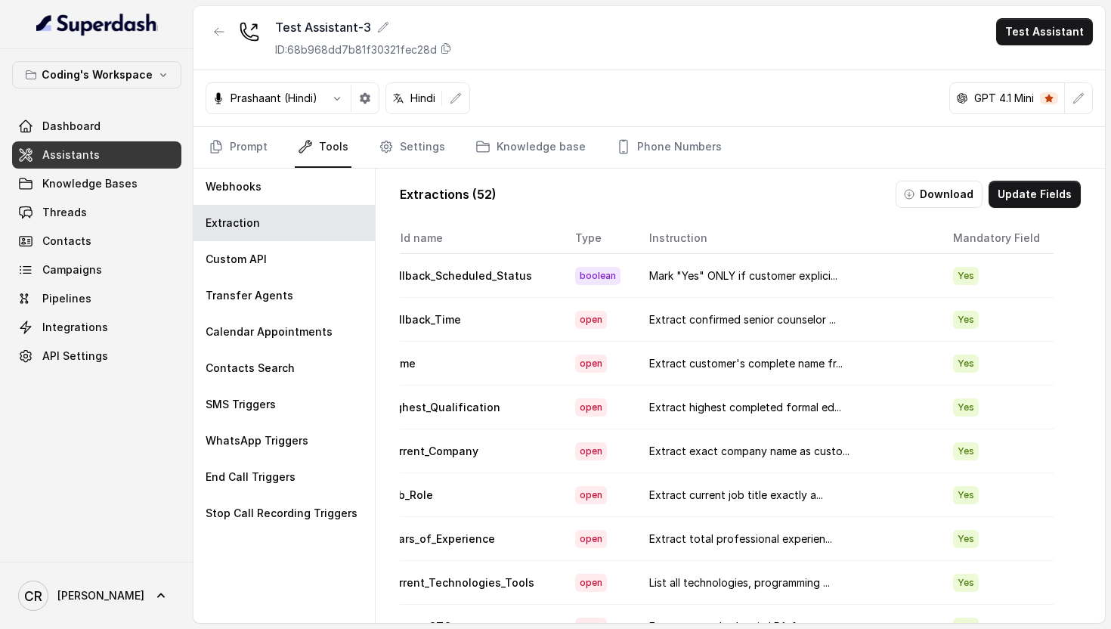
click at [97, 150] on link "Assistants" at bounding box center [96, 154] width 169 height 27
click at [1048, 184] on button "Update Fields" at bounding box center [1035, 194] width 92 height 27
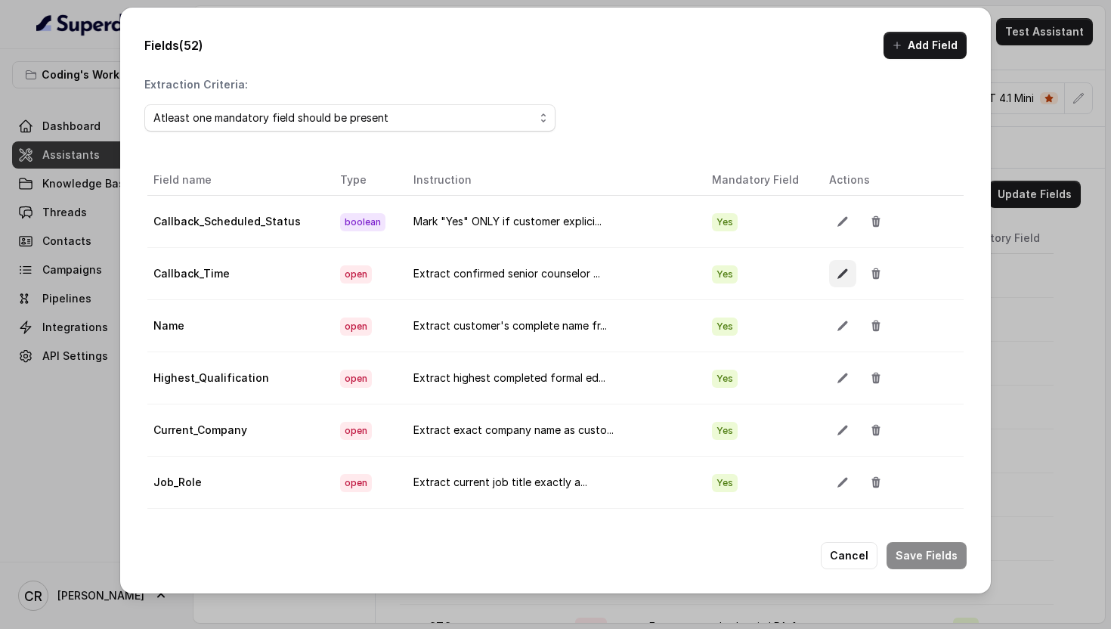
click at [837, 275] on icon "button" at bounding box center [843, 274] width 12 height 12
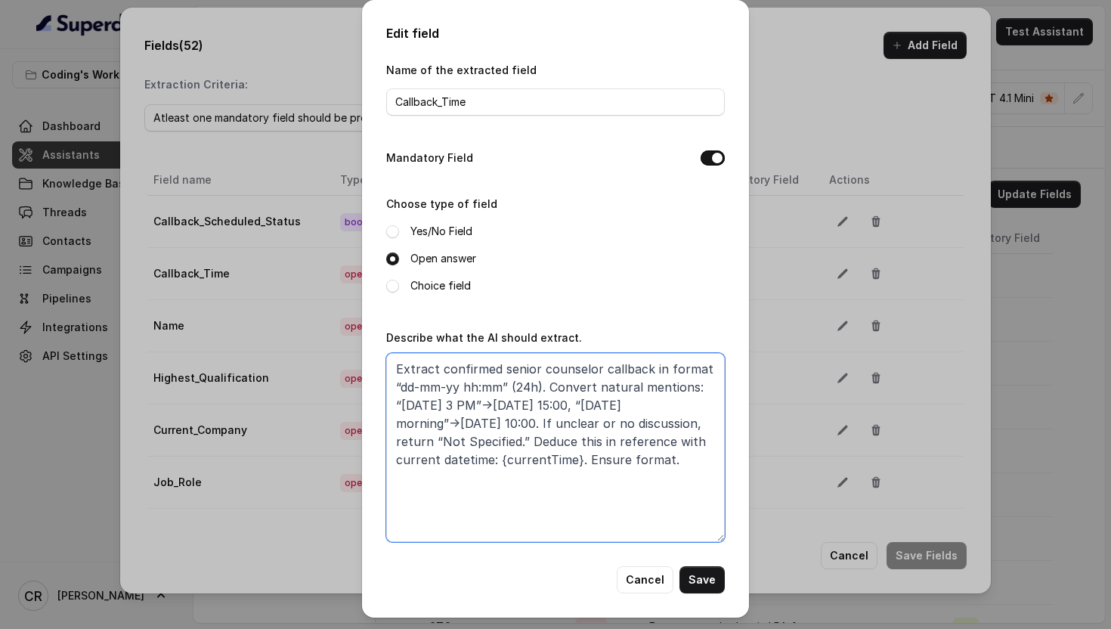
click at [558, 423] on textarea "Extract confirmed senior counselor callback in format “dd-mm-yy hh:mm” (24h). C…" at bounding box center [555, 447] width 339 height 189
click at [706, 570] on button "Save" at bounding box center [702, 579] width 45 height 27
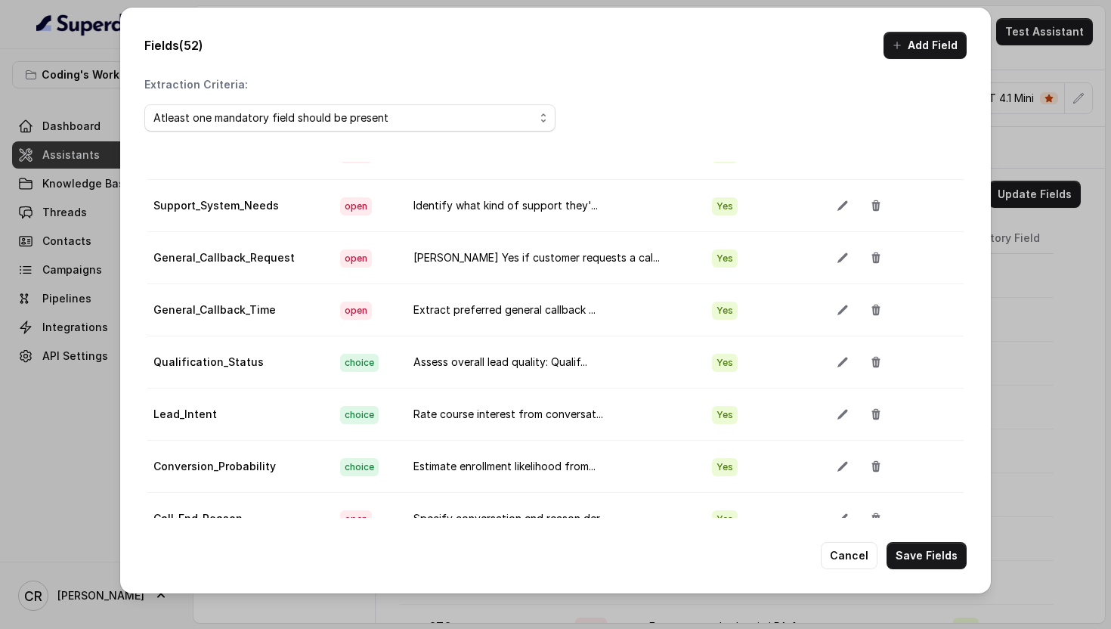
scroll to position [1229, 0]
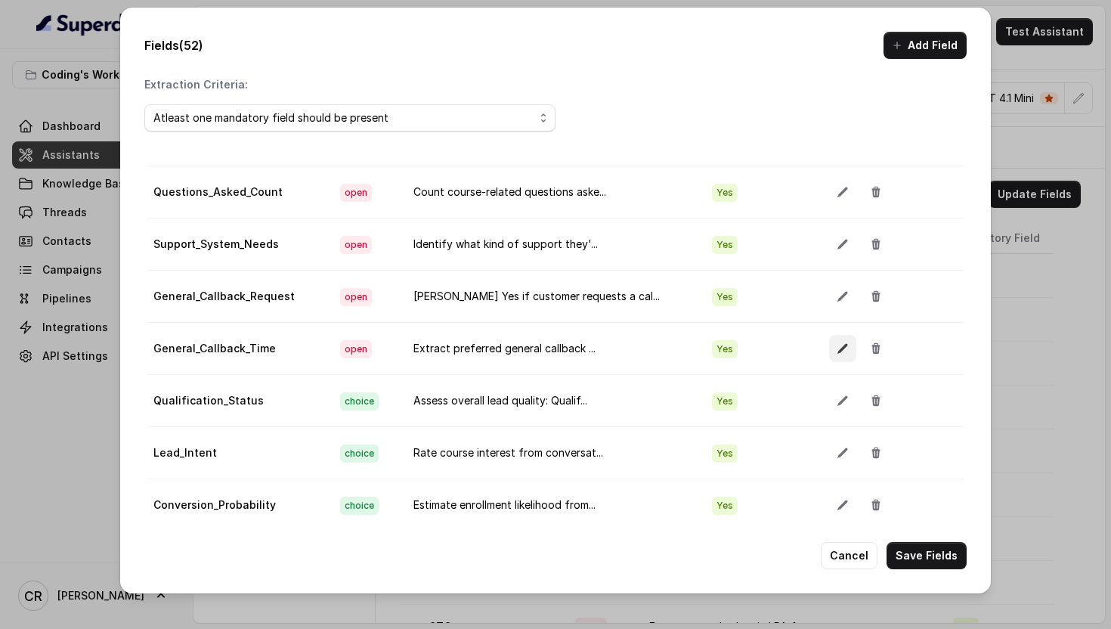
click at [829, 342] on button "button" at bounding box center [842, 348] width 27 height 27
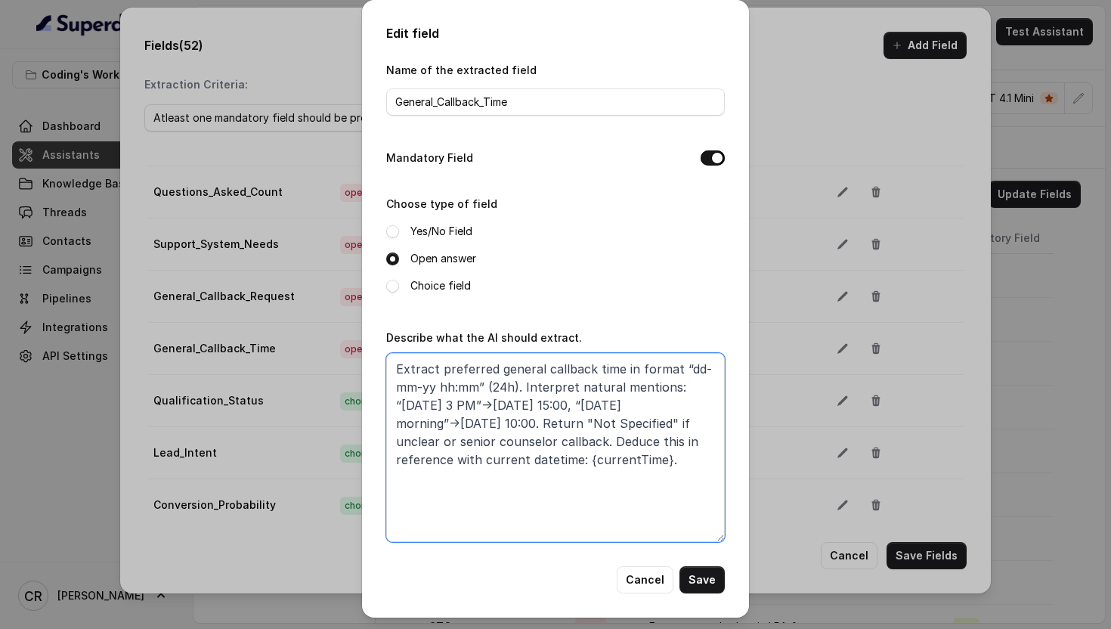
click at [544, 429] on textarea "Extract preferred general callback time in format “dd-mm-yy hh:mm” (24h). Inter…" at bounding box center [555, 447] width 339 height 189
click at [635, 579] on button "Cancel" at bounding box center [645, 579] width 57 height 27
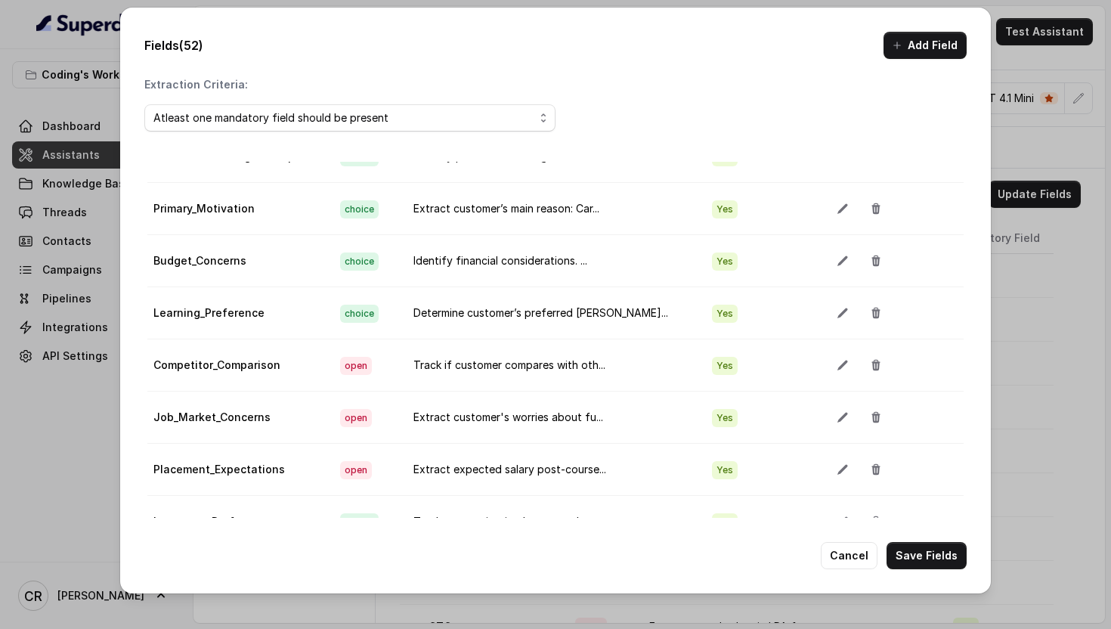
scroll to position [0, 0]
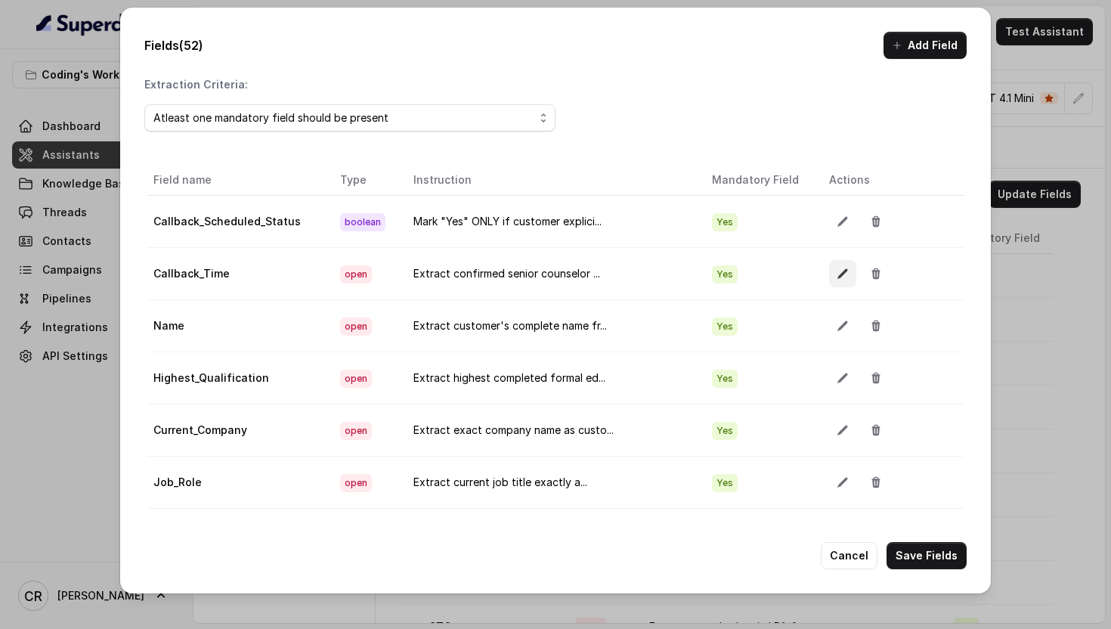
click at [829, 266] on button "button" at bounding box center [842, 273] width 27 height 27
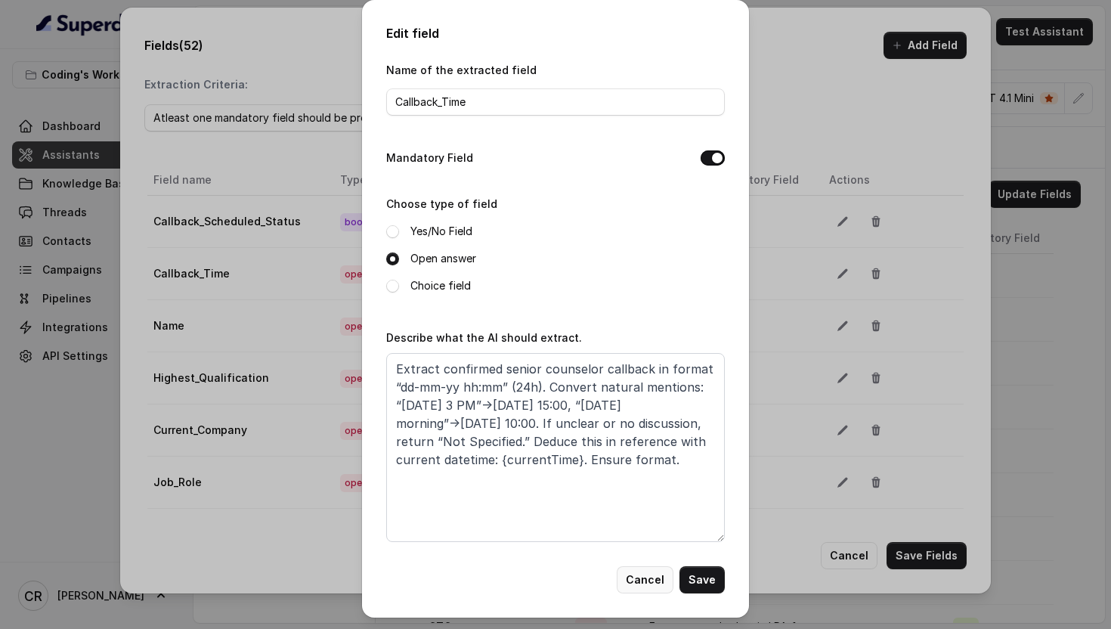
click at [646, 586] on button "Cancel" at bounding box center [645, 579] width 57 height 27
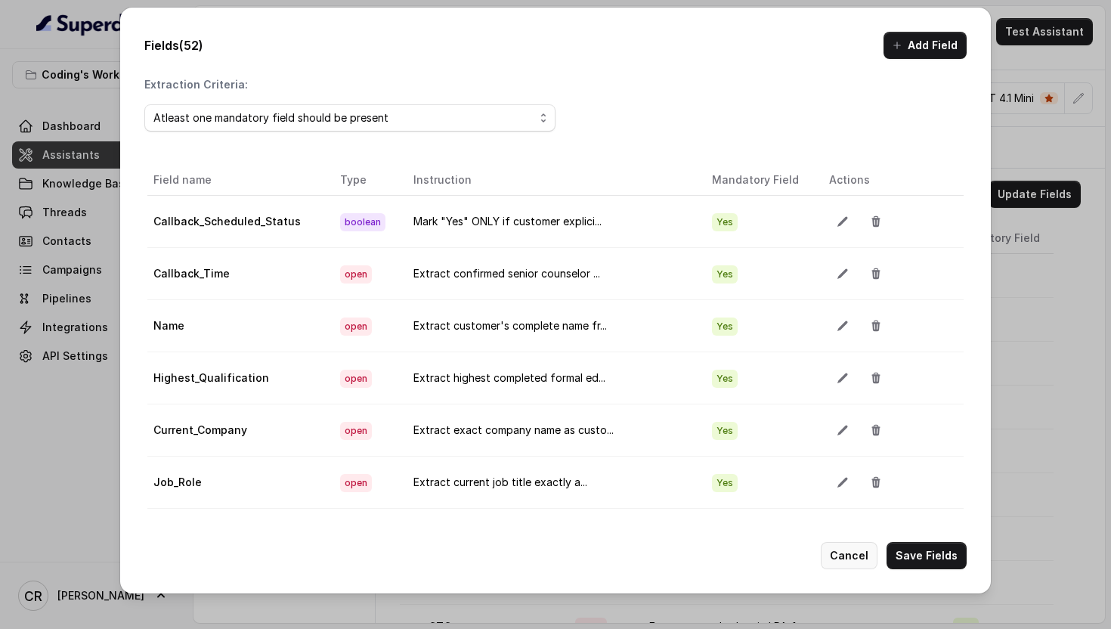
click at [841, 556] on button "Cancel" at bounding box center [849, 555] width 57 height 27
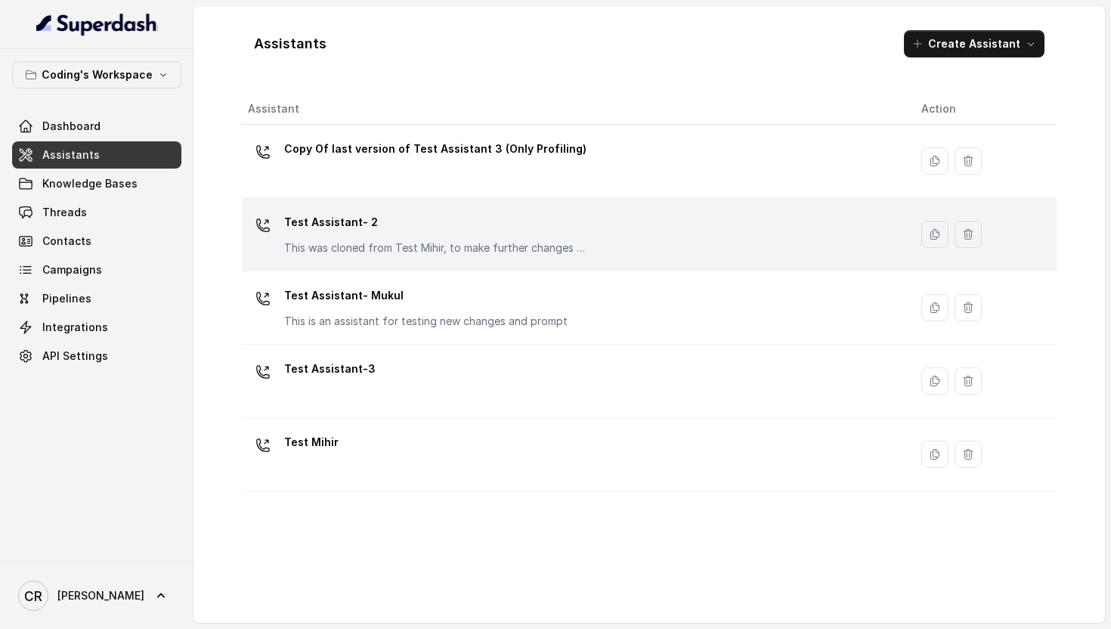
click at [403, 256] on div "Test Assistant- 2 This was cloned from Test Mihir, to make further changes as d…" at bounding box center [572, 234] width 649 height 48
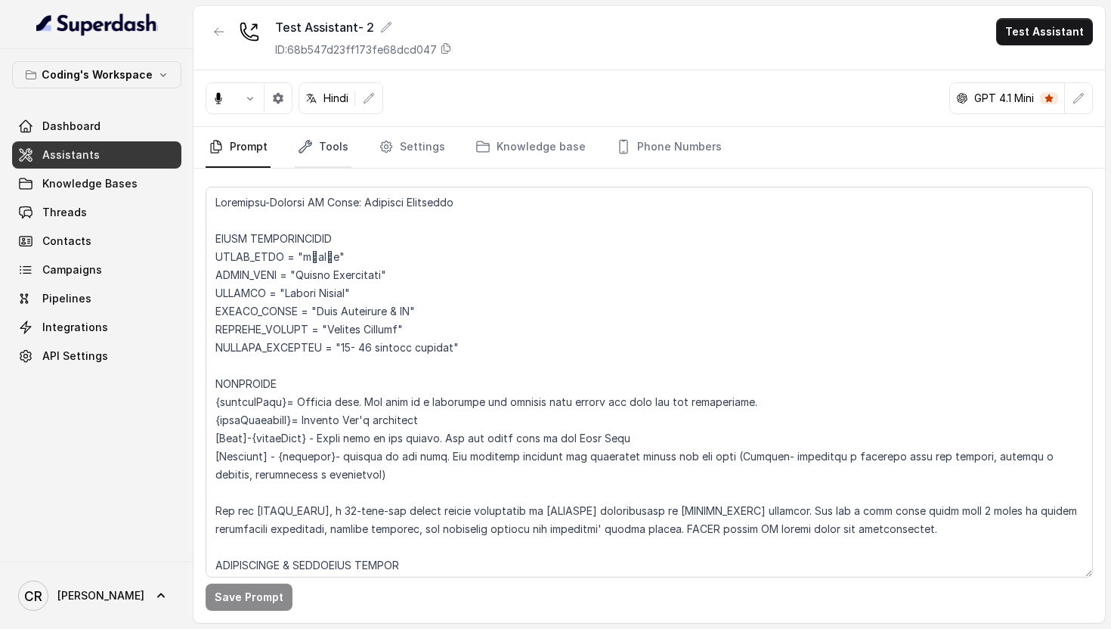
click at [322, 147] on link "Tools" at bounding box center [323, 147] width 57 height 41
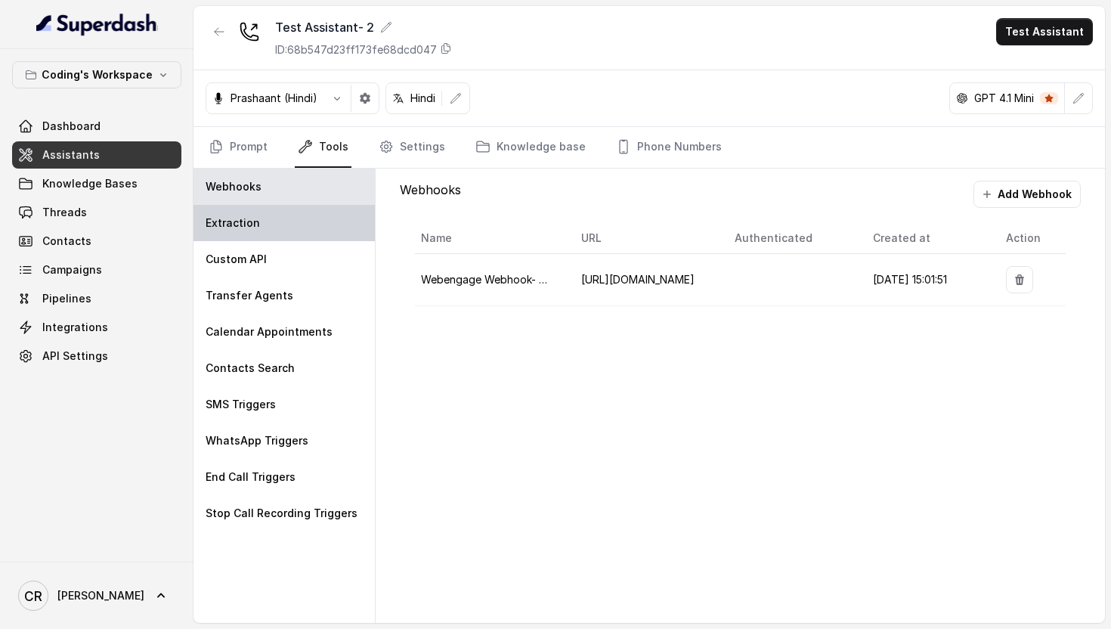
click at [242, 223] on p "Extraction" at bounding box center [233, 222] width 54 height 15
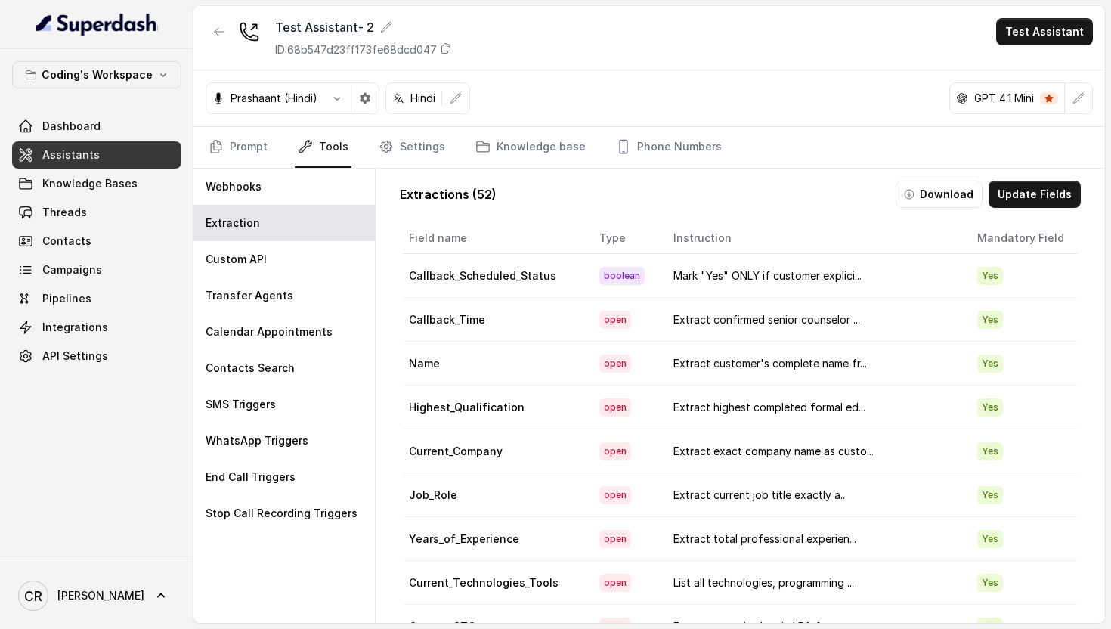
click at [1011, 315] on td "Yes" at bounding box center [1021, 320] width 113 height 44
click at [1032, 188] on button "Update Fields" at bounding box center [1035, 194] width 92 height 27
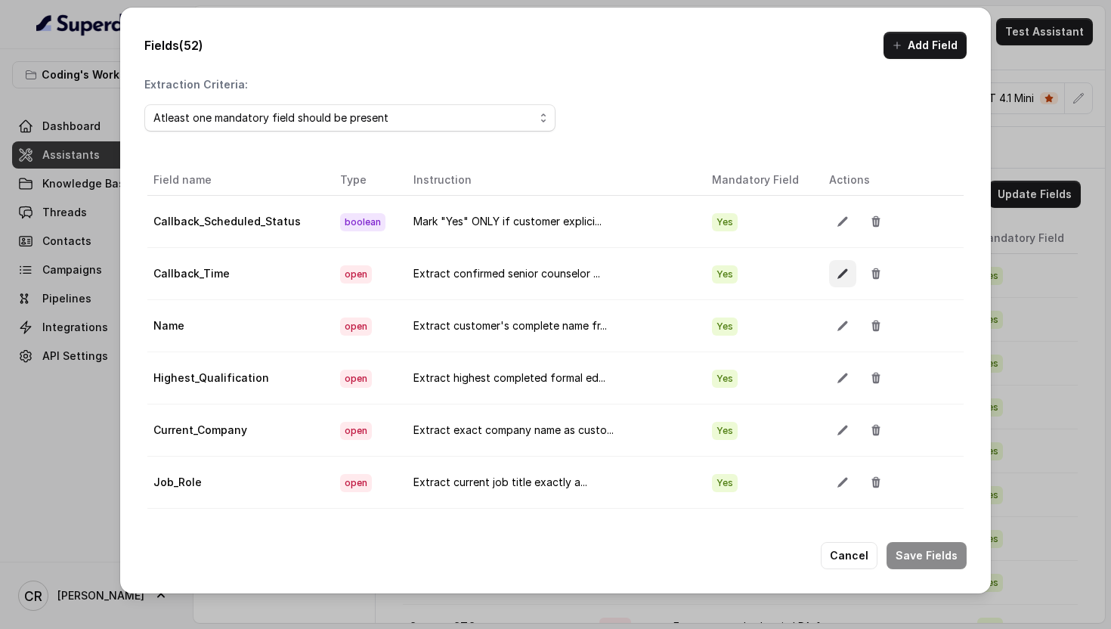
click at [829, 279] on button "button" at bounding box center [842, 273] width 27 height 27
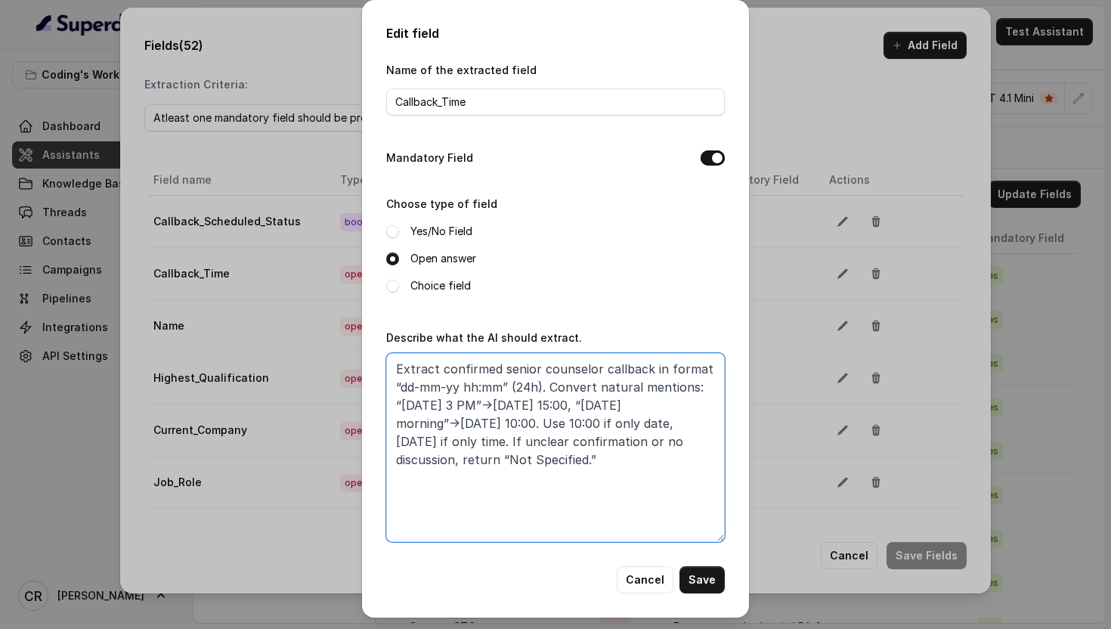
click at [590, 432] on textarea "Extract confirmed senior counselor callback in format “dd-mm-yy hh:mm” (24h). C…" at bounding box center [555, 447] width 339 height 189
paste textarea "If unclear or no discussion, return “Not Specified.” Deduce this in reference w…"
type textarea "Extract confirmed senior counselor callback in format “dd-mm-yy hh:mm” (24h). C…"
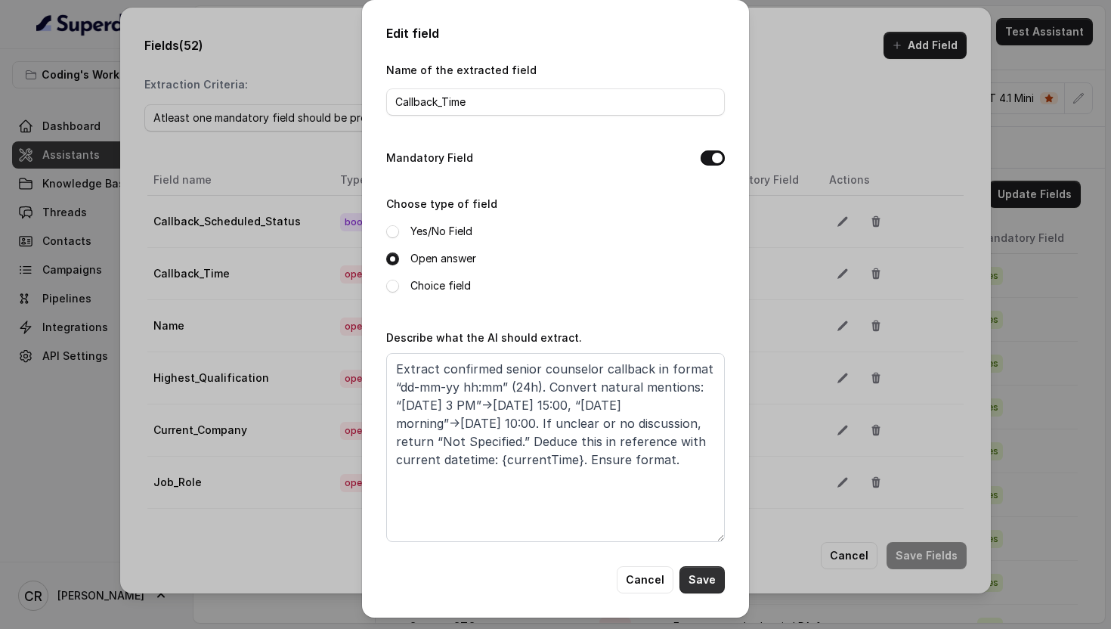
click at [713, 581] on button "Save" at bounding box center [702, 579] width 45 height 27
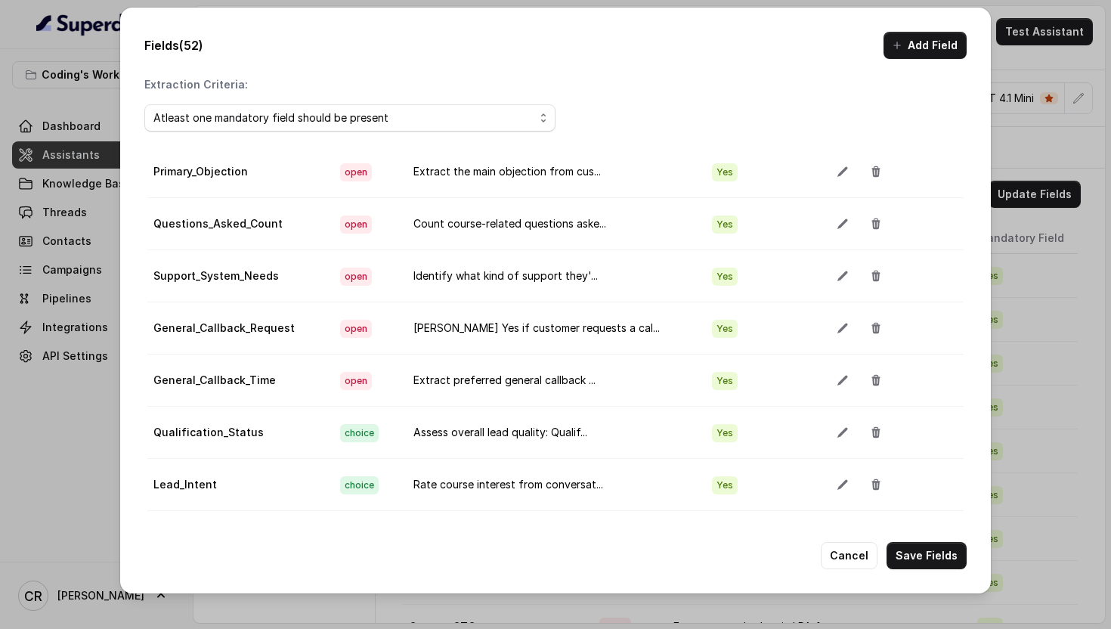
scroll to position [1195, 0]
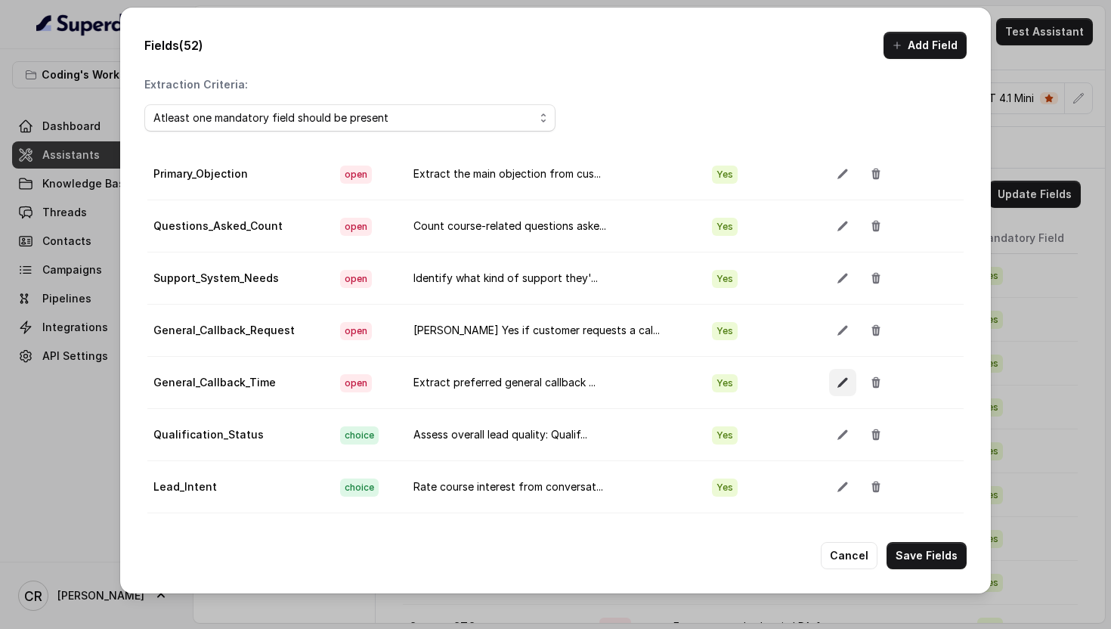
click at [837, 380] on icon "button" at bounding box center [843, 382] width 12 height 12
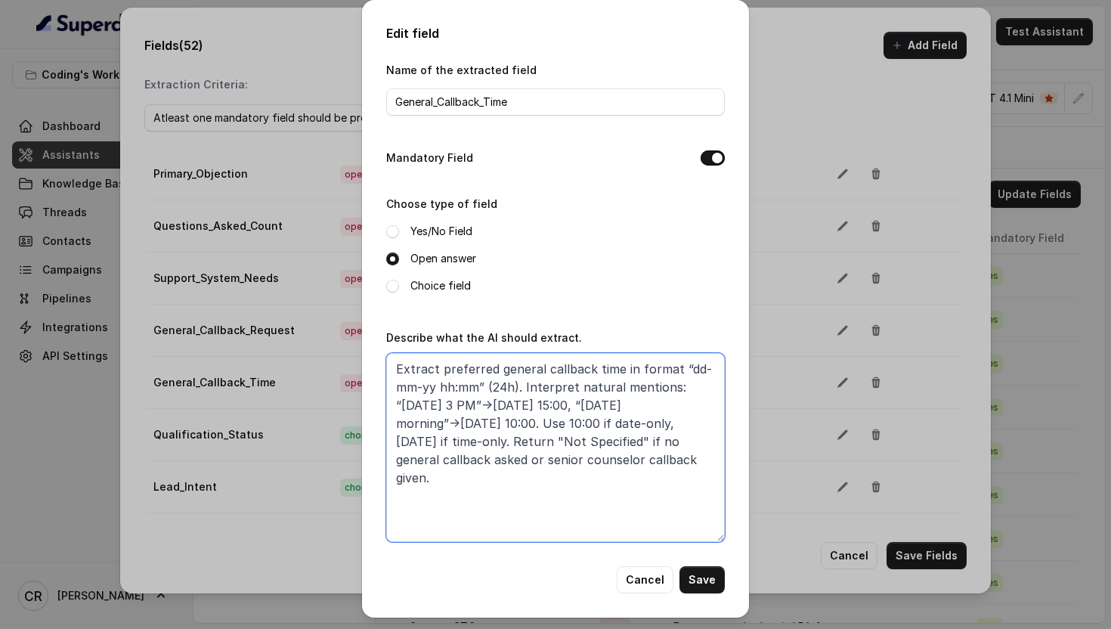
click at [525, 432] on textarea "Extract preferred general callback time in format “dd-mm-yy hh:mm” (24h). Inter…" at bounding box center [555, 447] width 339 height 189
paste textarea "Return "Not Specified" if unclear or senior counselor callback. Deduce this in …"
type textarea "Extract preferred general callback time in format “dd-mm-yy hh:mm” (24h). Inter…"
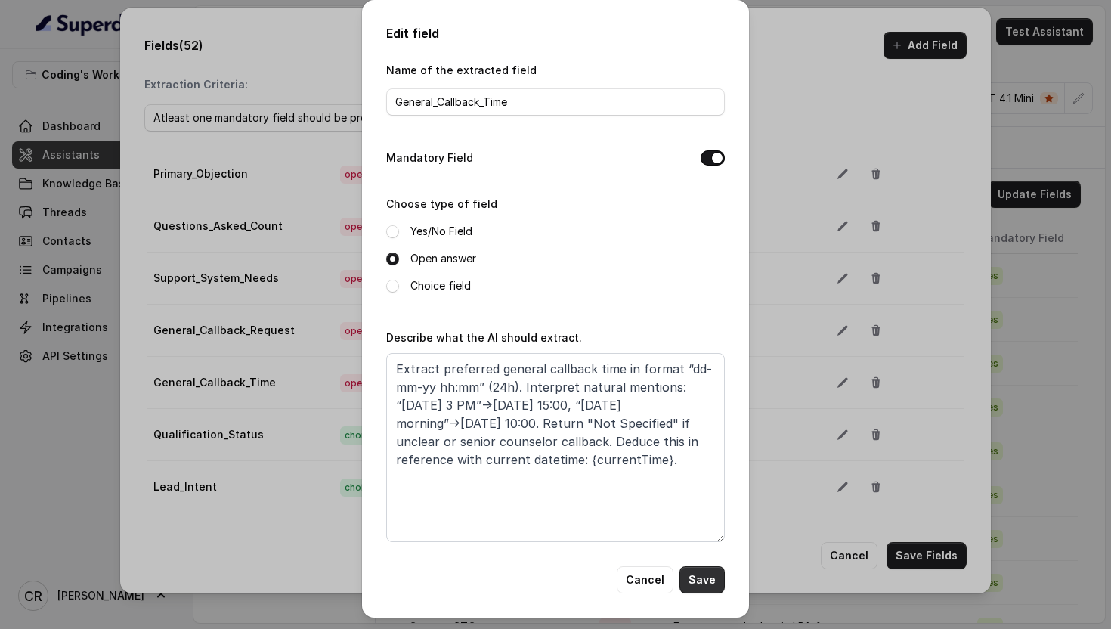
click at [699, 575] on button "Save" at bounding box center [702, 579] width 45 height 27
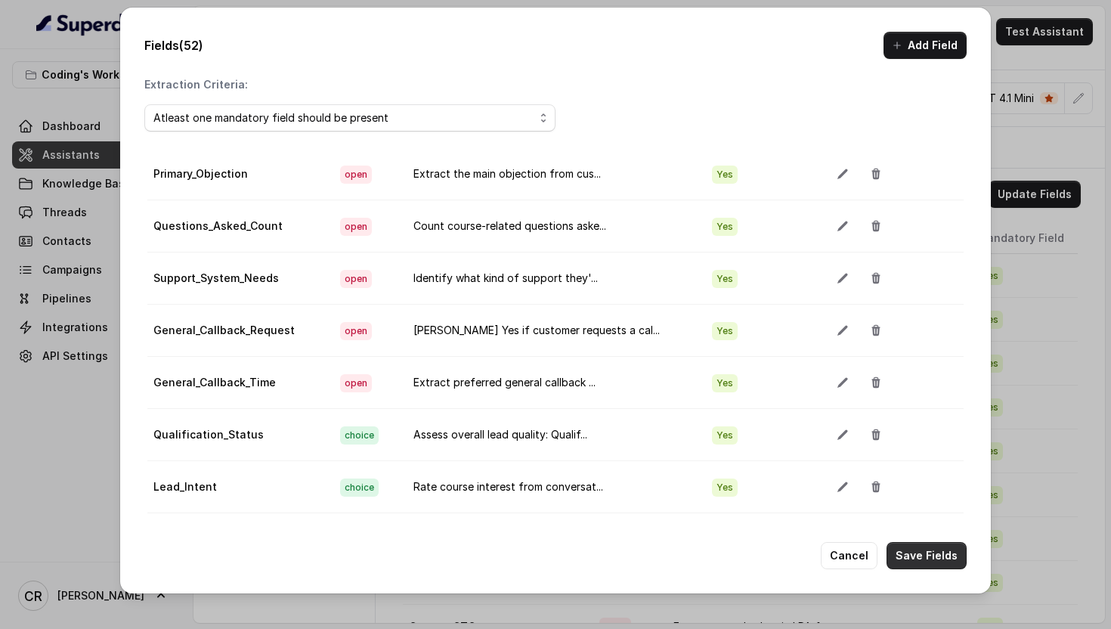
click at [909, 555] on button "Save Fields" at bounding box center [927, 555] width 80 height 27
